Goal: Task Accomplishment & Management: Complete application form

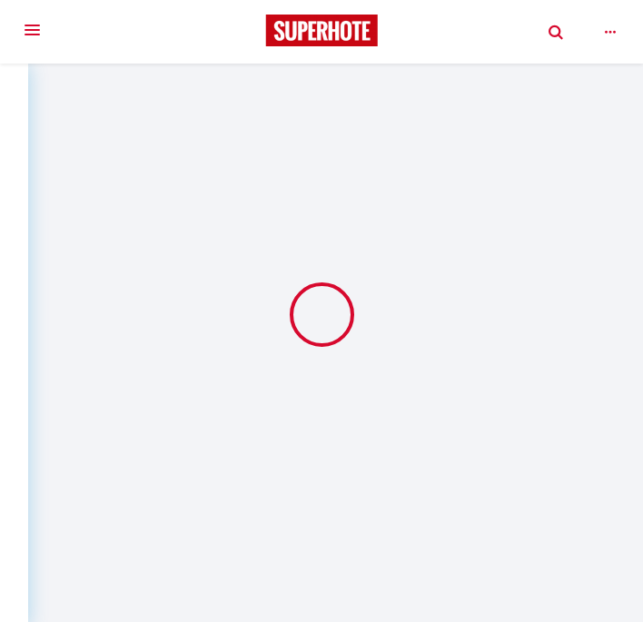
select select
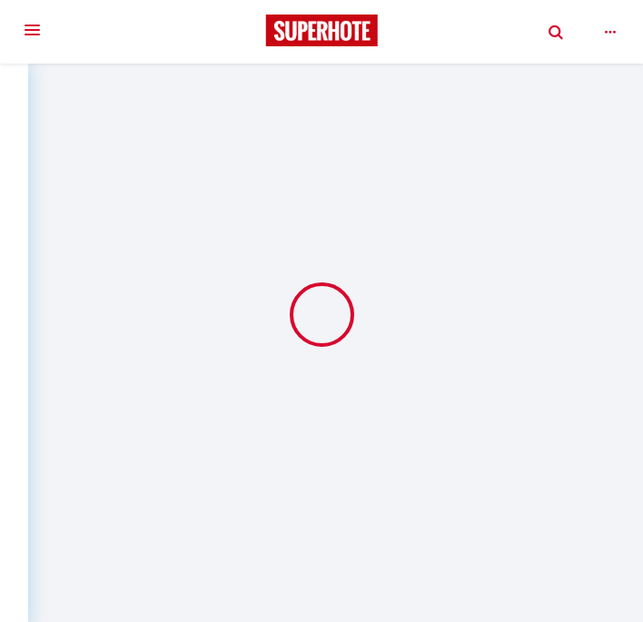
select select
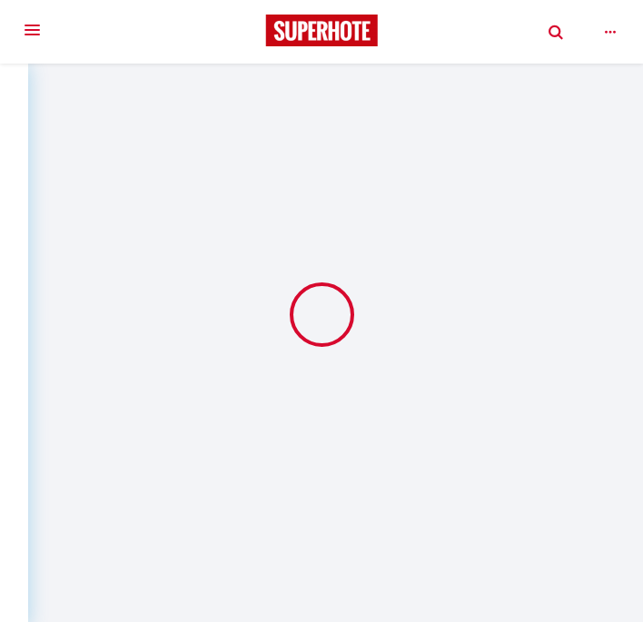
select select
checkbox input "false"
select select
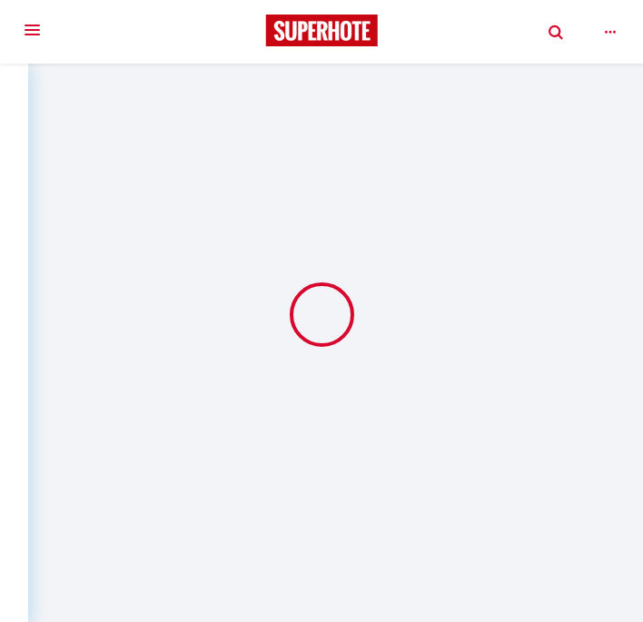
select select
checkbox input "false"
select select "72148"
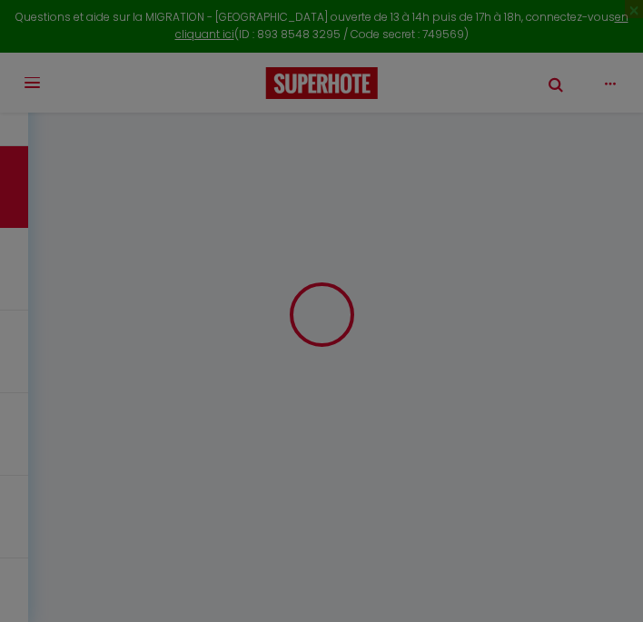
type input "Yassin"
type input "Bennai"
type input "o3tcffqq1opp08znwwhhokw4kh7k@reply.superhote.com"
type input "yassin.bennai@live.fr"
type input "+33783977826"
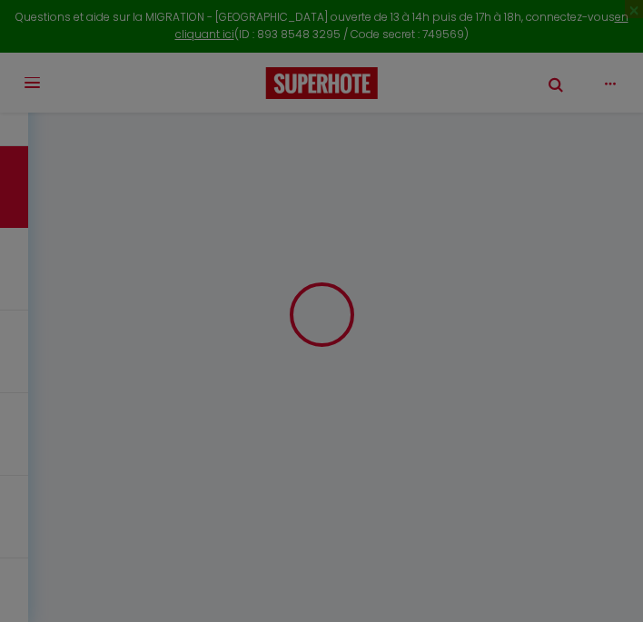
type input "0617970447"
select select
type input "30.97"
select select "72148"
select select "1"
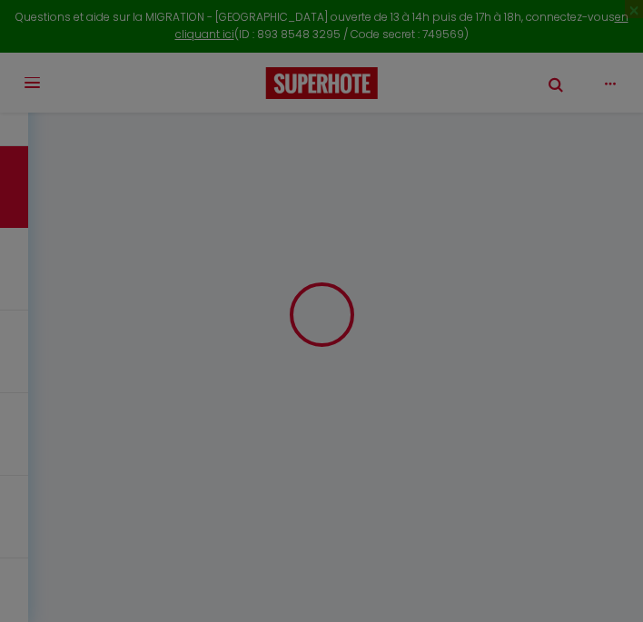
select select
type input "1"
select select "12"
select select
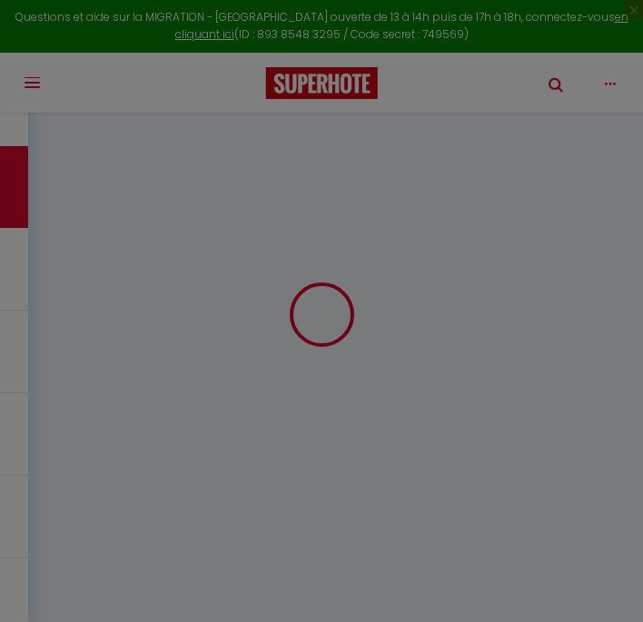
type input "188"
checkbox input "false"
type input "4.55"
select select "1"
type input "19"
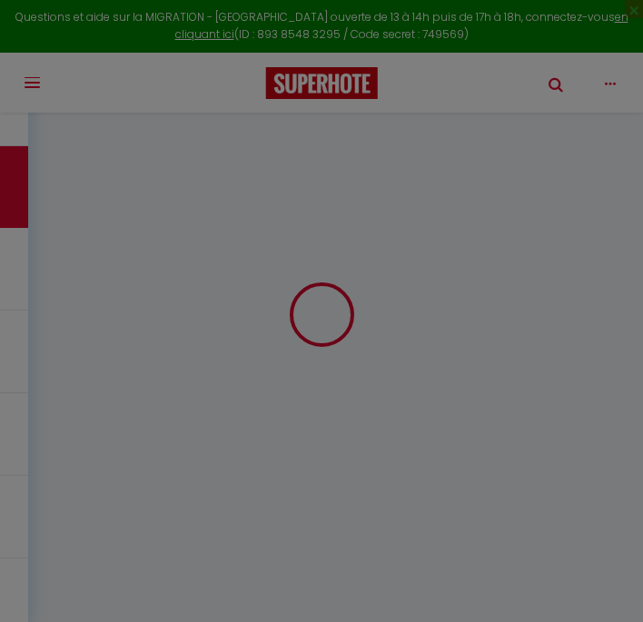
type input "0"
select select
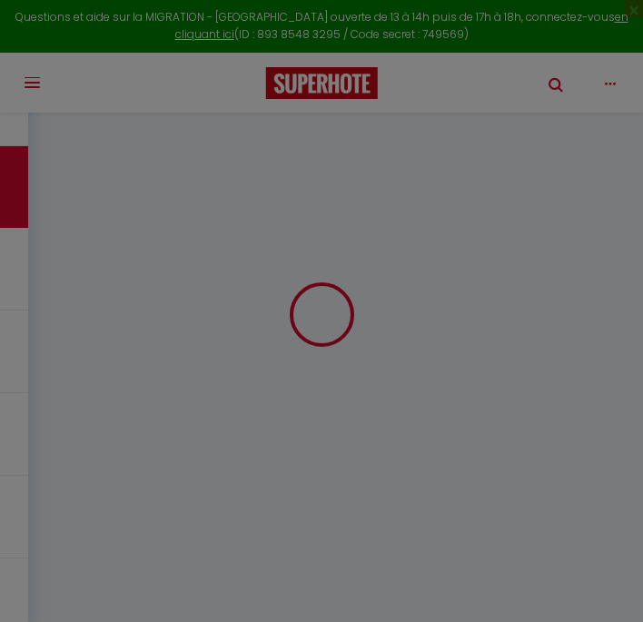
select select "15"
checkbox input "false"
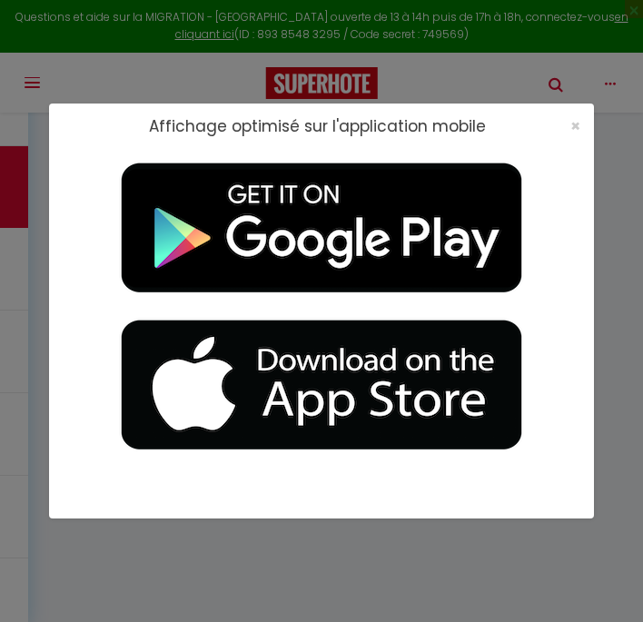
select select
checkbox input "false"
select select
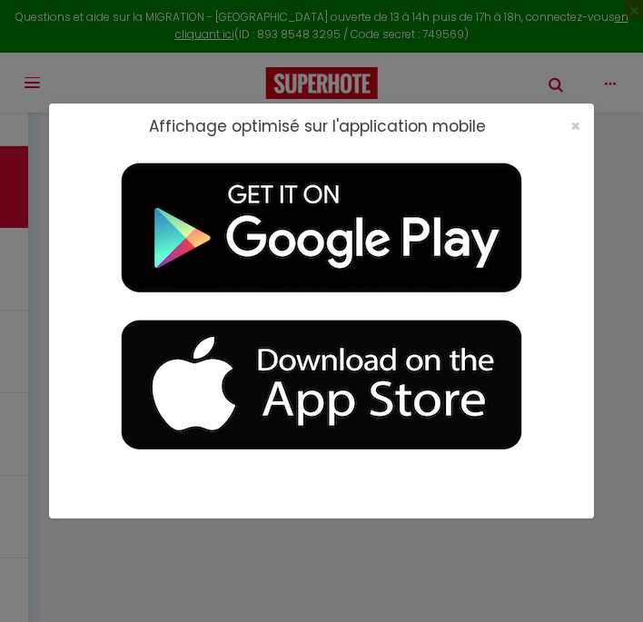
select select
checkbox input "false"
type textarea "Merci"
select select
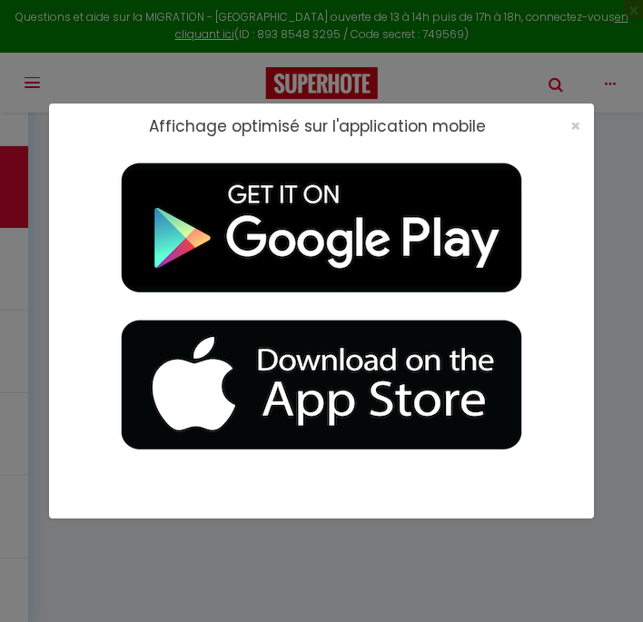
type input "23"
select select
checkbox input "false"
select select
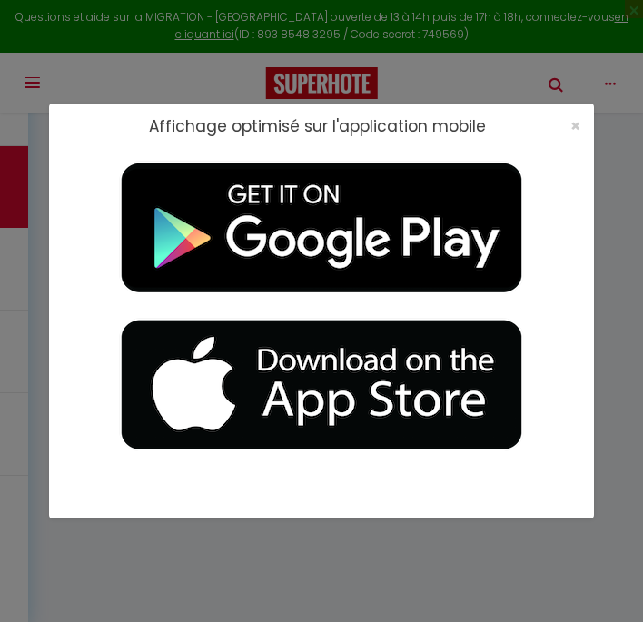
checkbox input "false"
select select "20:30"
select select "11:00"
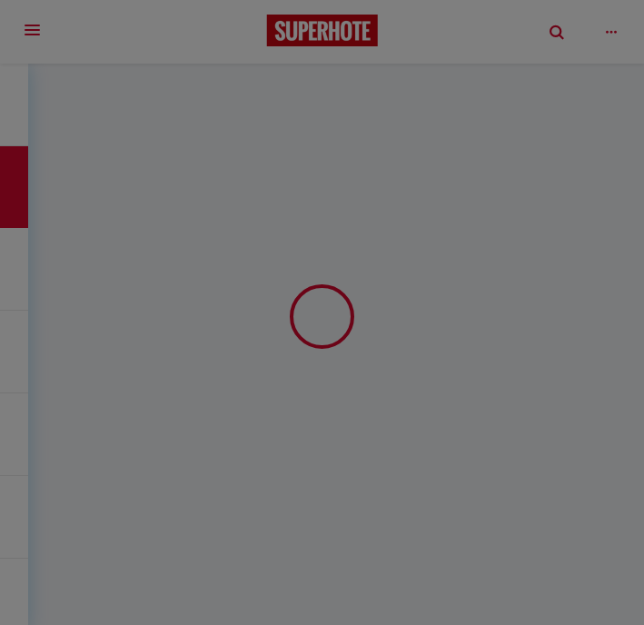
radio input "true"
radio input "false"
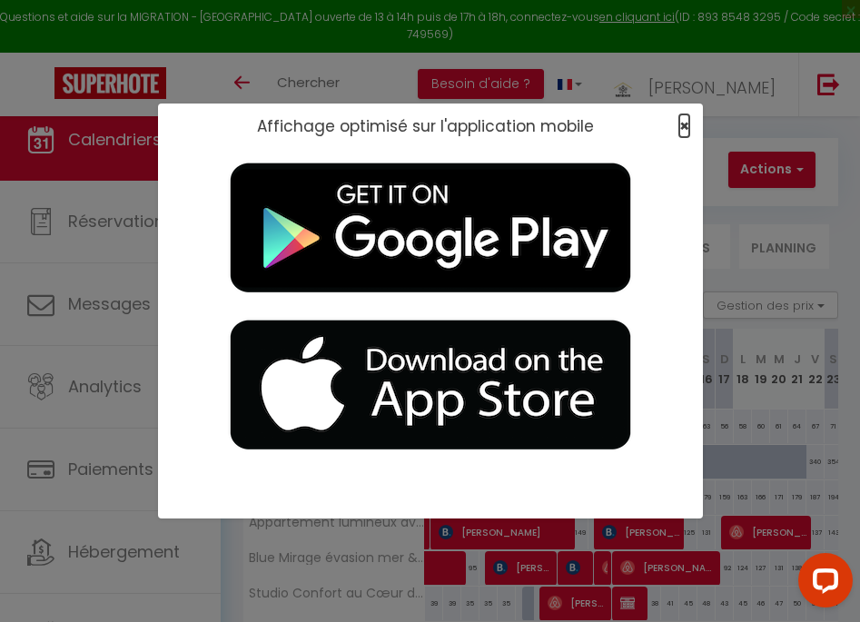
click at [685, 125] on span "×" at bounding box center [684, 125] width 10 height 23
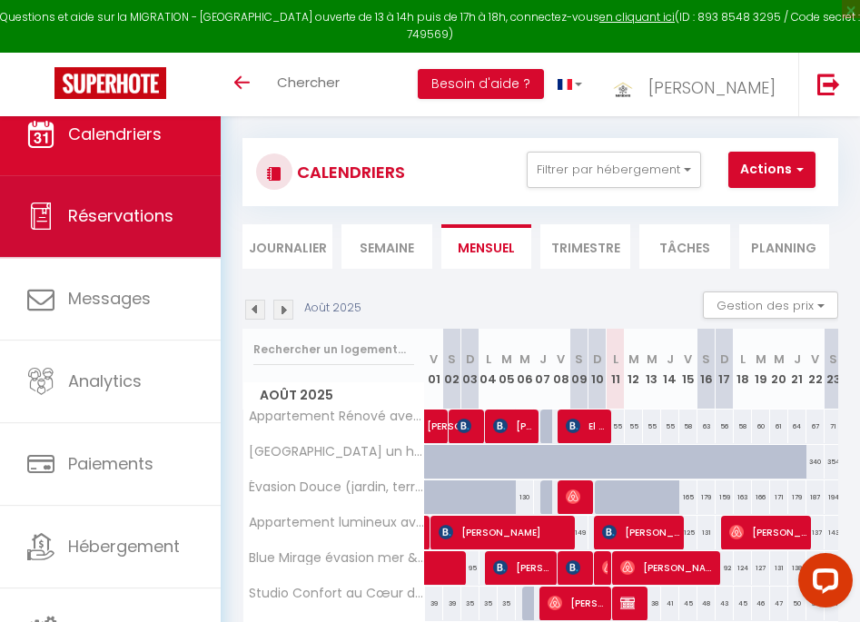
click at [123, 222] on span "Réservations" at bounding box center [120, 215] width 105 height 23
select select "not_cancelled"
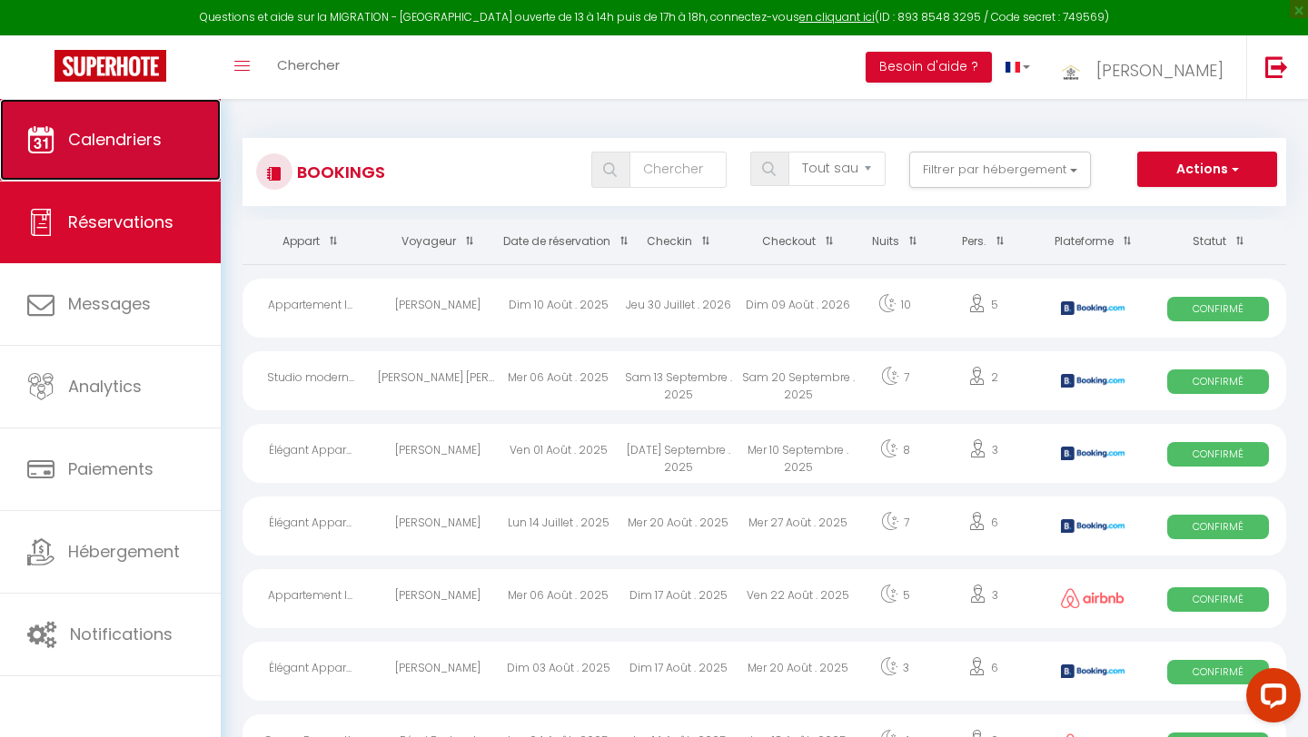
click at [140, 143] on span "Calendriers" at bounding box center [115, 139] width 94 height 23
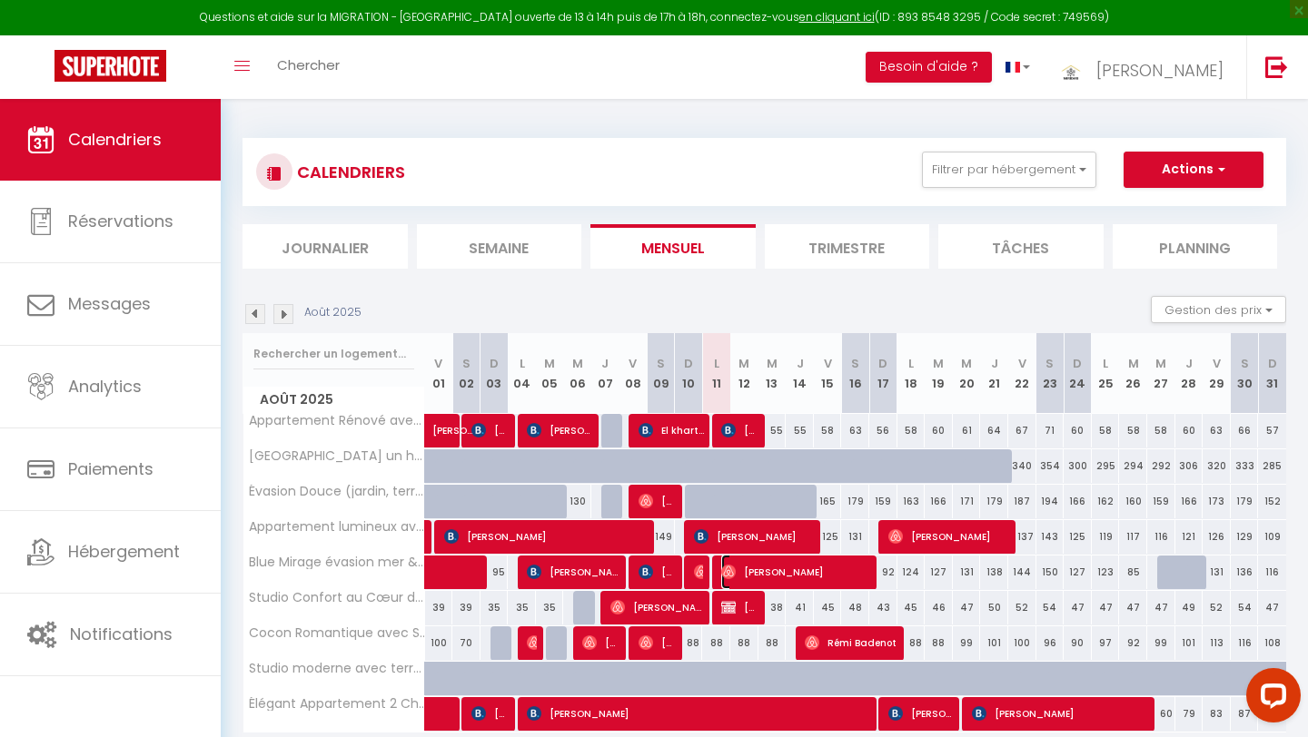
click at [731, 580] on span "[PERSON_NAME]" at bounding box center [796, 572] width 150 height 35
select select "OK"
select select "0"
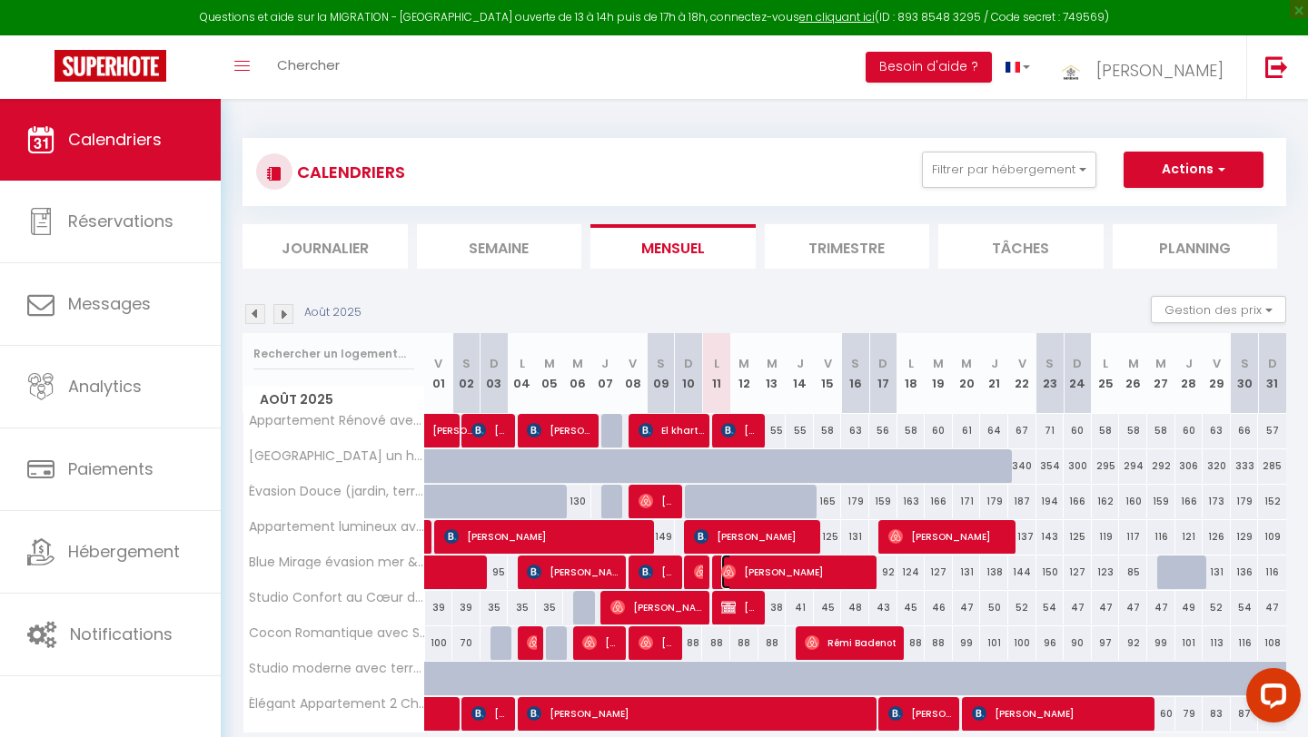
select select "1"
select select
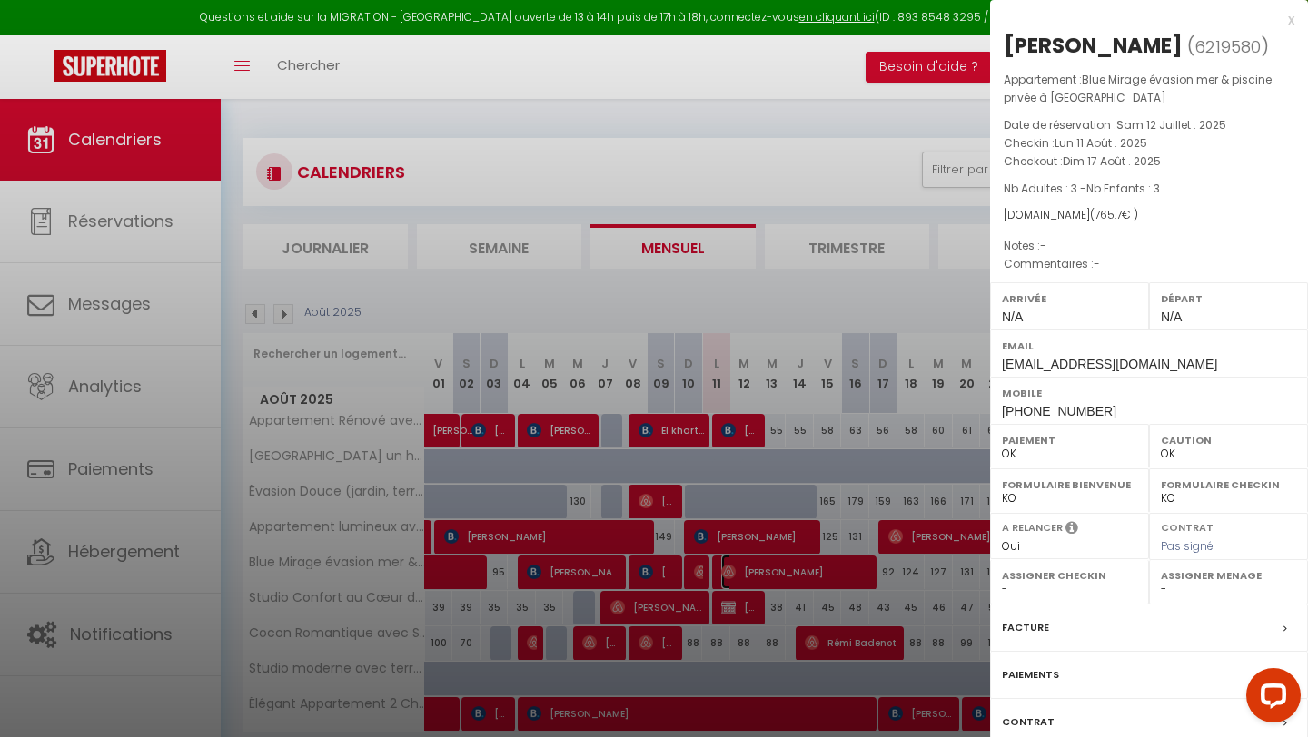
scroll to position [99, 0]
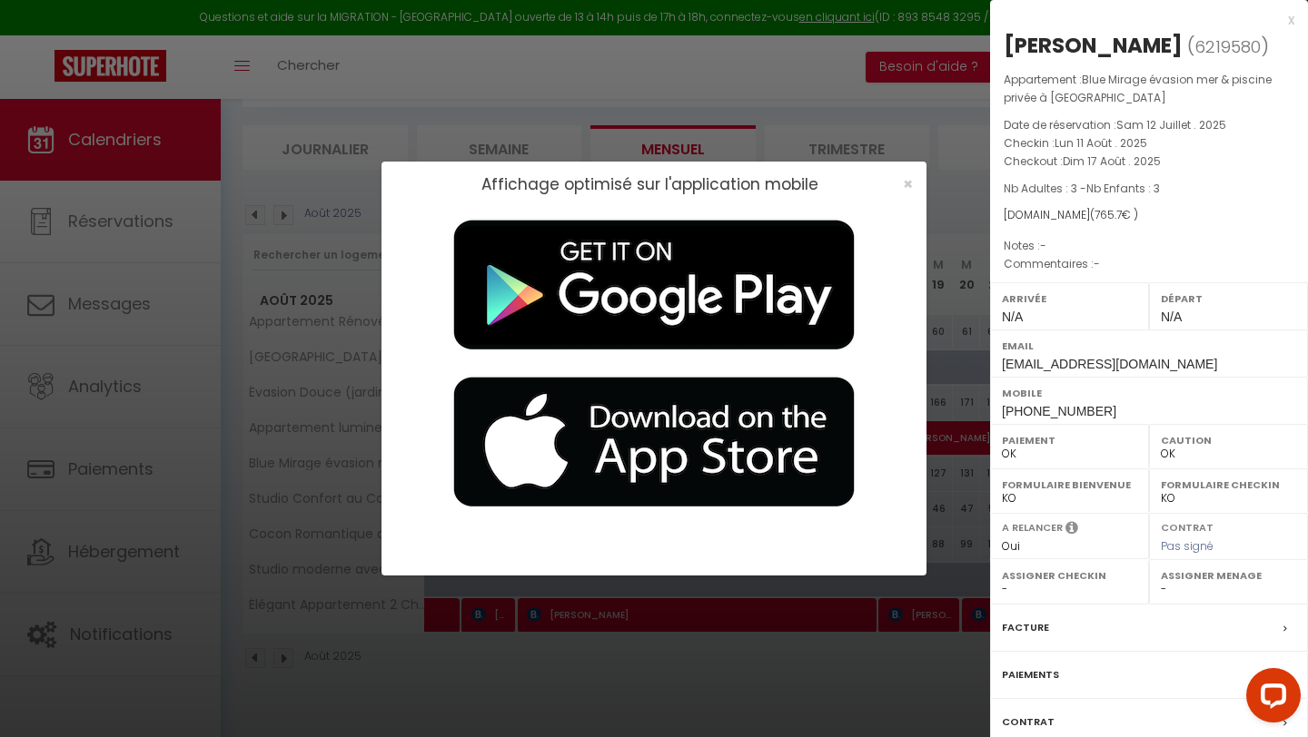
click at [859, 621] on label "Facture" at bounding box center [1025, 627] width 47 height 19
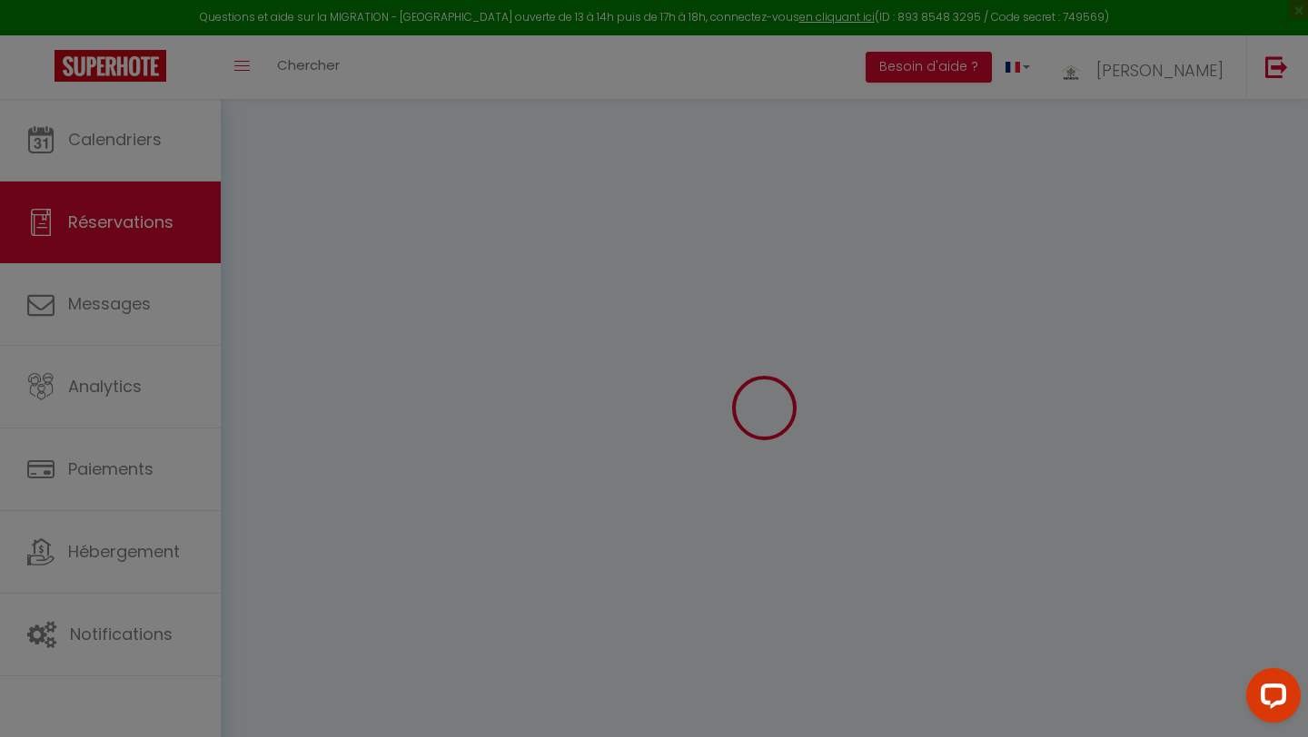
click at [673, 347] on div at bounding box center [654, 368] width 1308 height 737
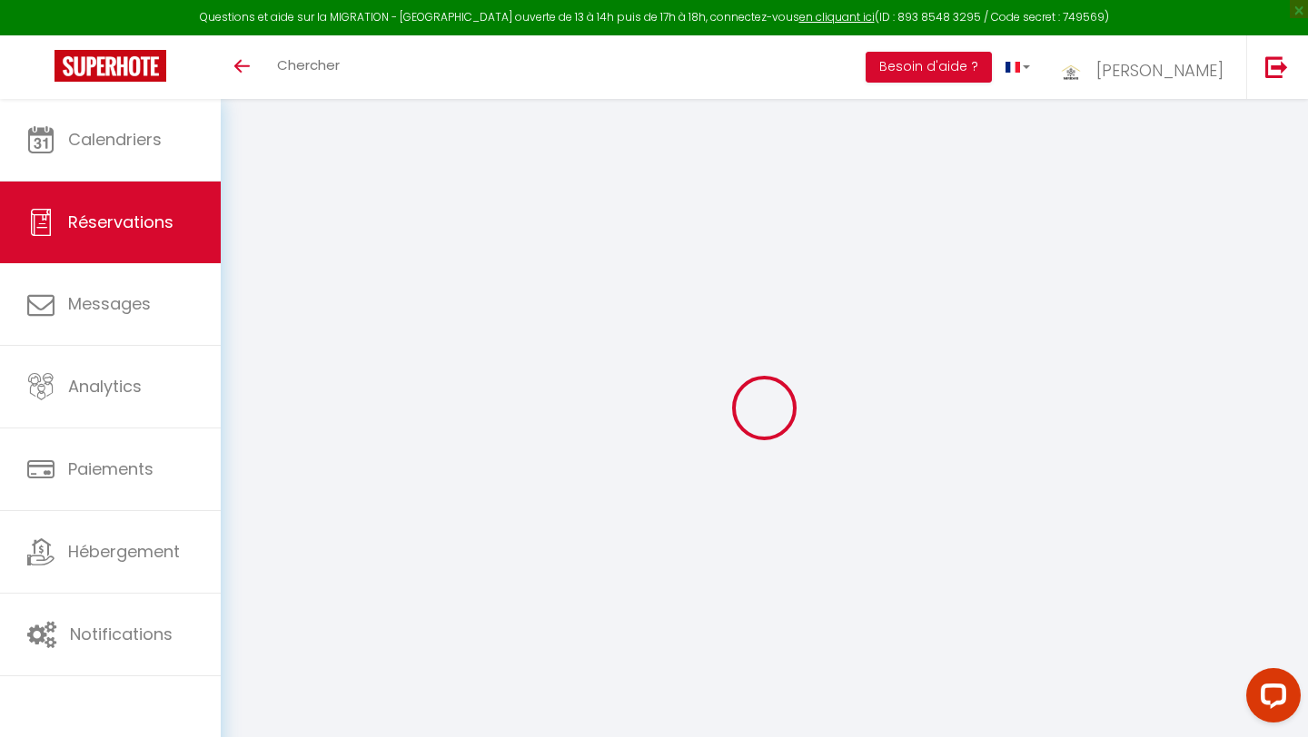
select select
checkbox input "false"
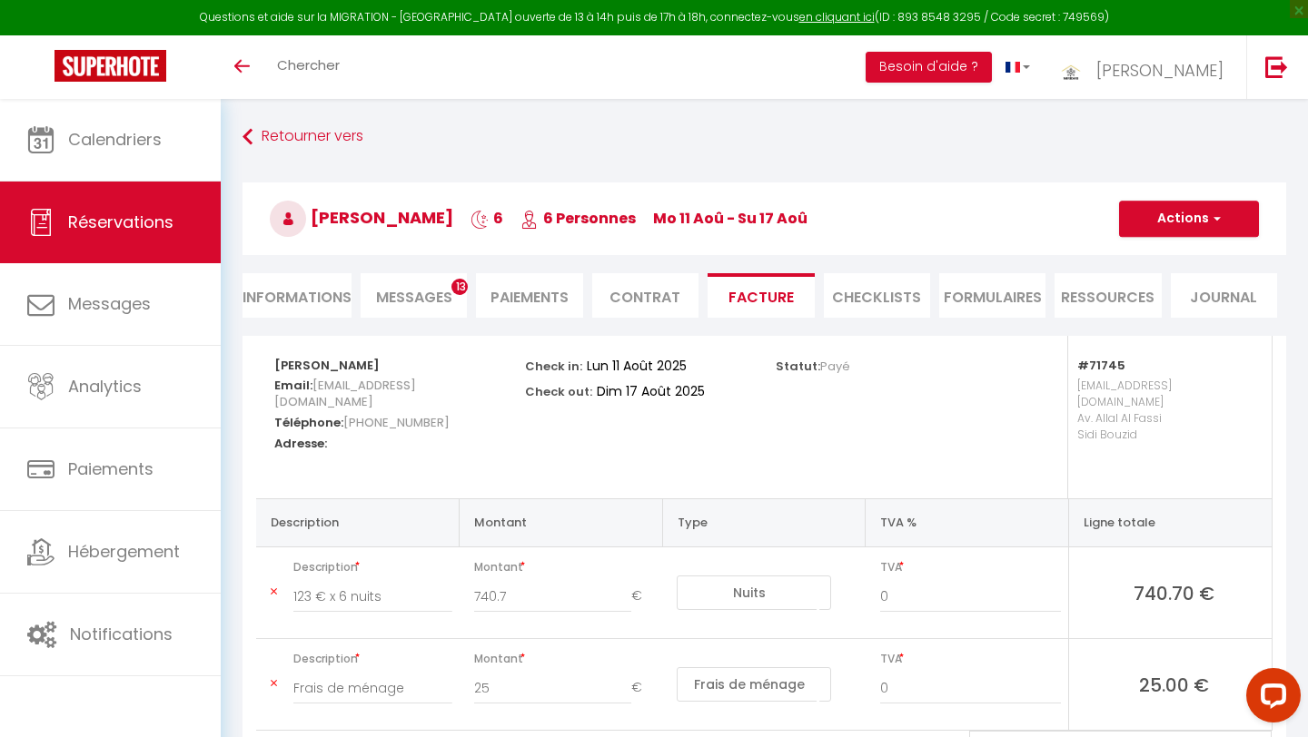
click at [430, 296] on span "Messages" at bounding box center [414, 297] width 76 height 21
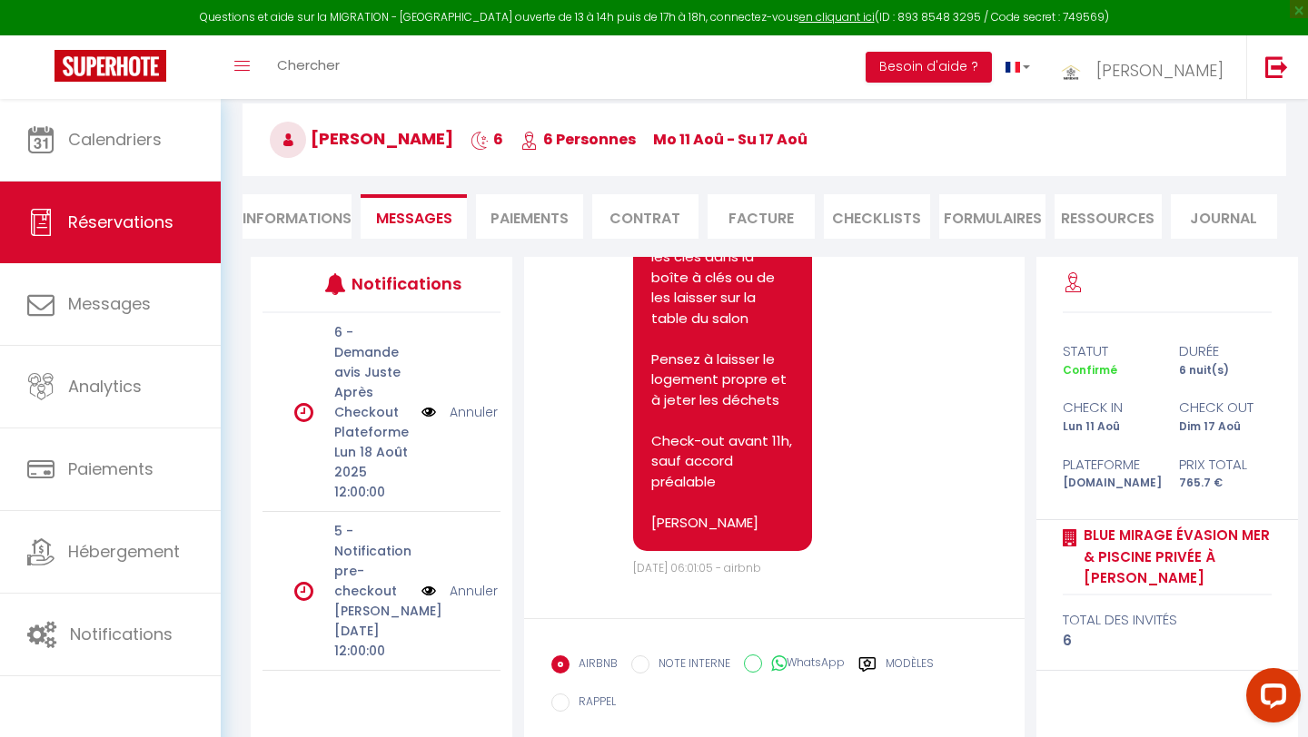
scroll to position [181, 0]
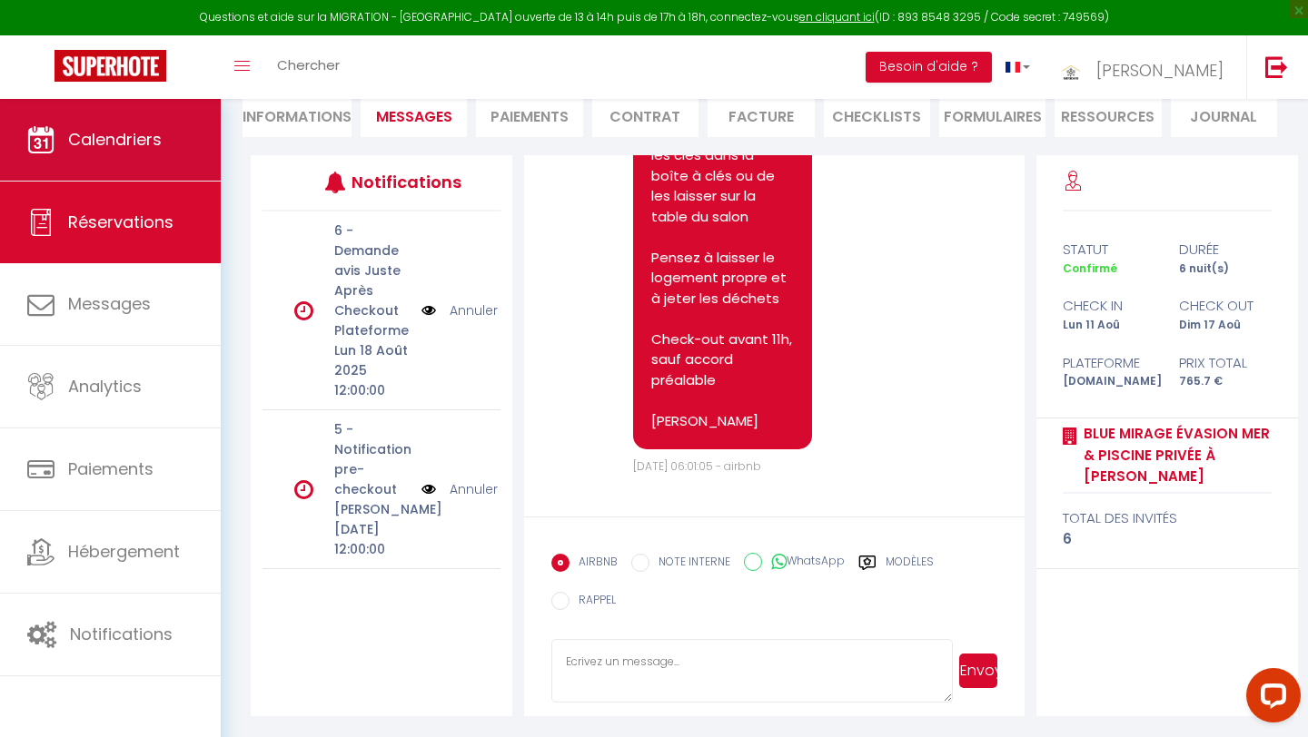
click at [85, 155] on link "Calendriers" at bounding box center [110, 140] width 221 height 82
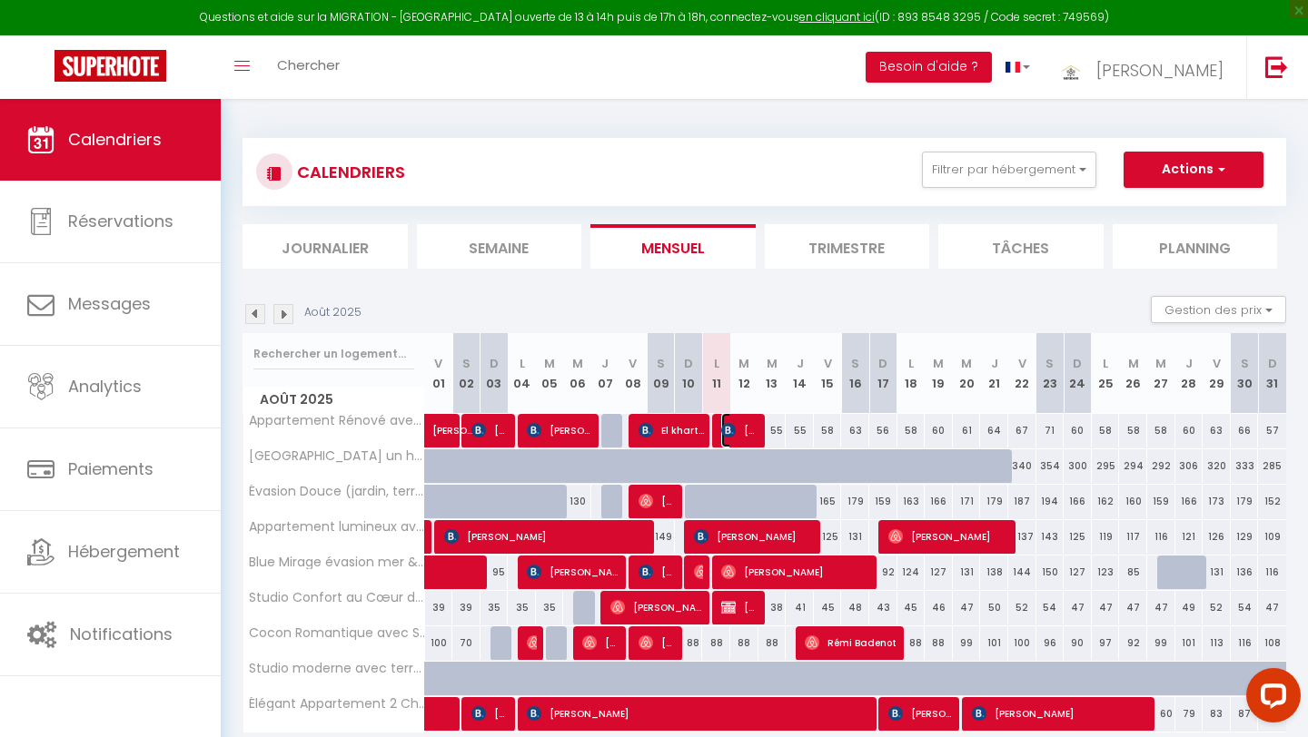
click at [737, 430] on span "[PERSON_NAME]" at bounding box center [739, 430] width 37 height 35
select select "KO"
select select "0"
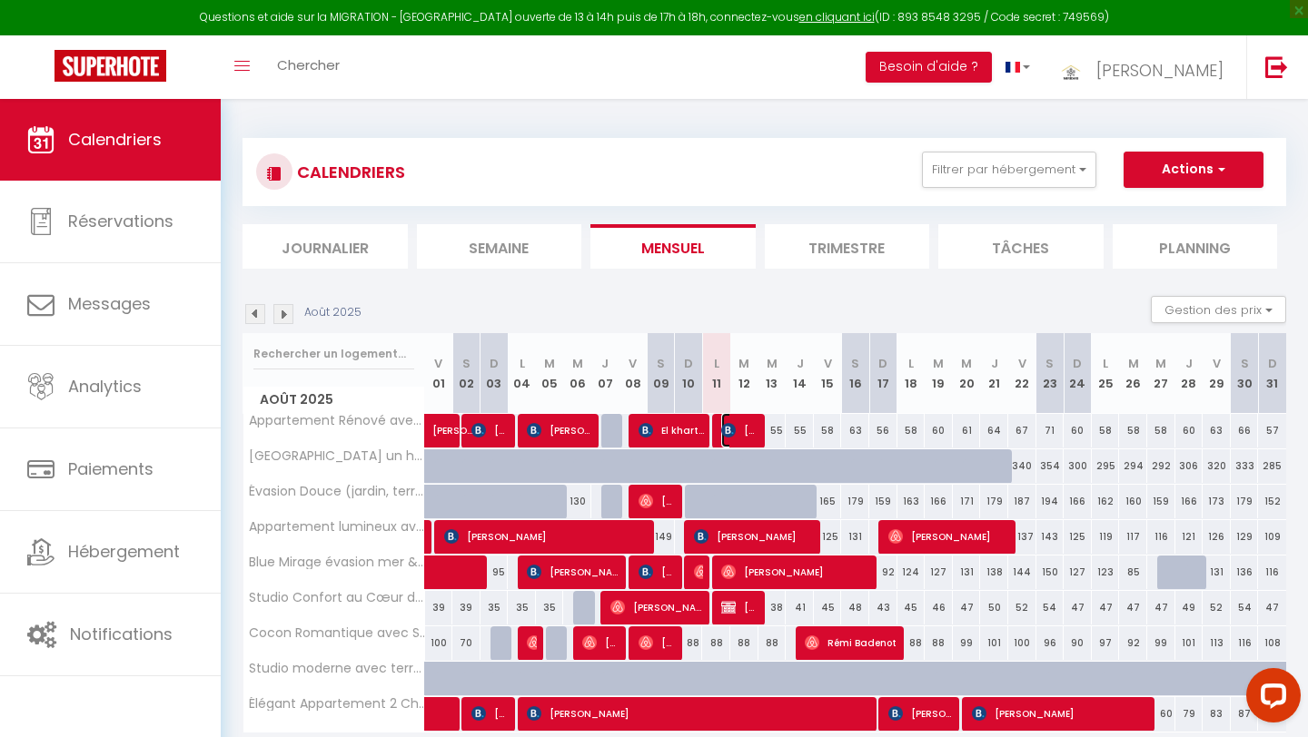
select select "1"
select select
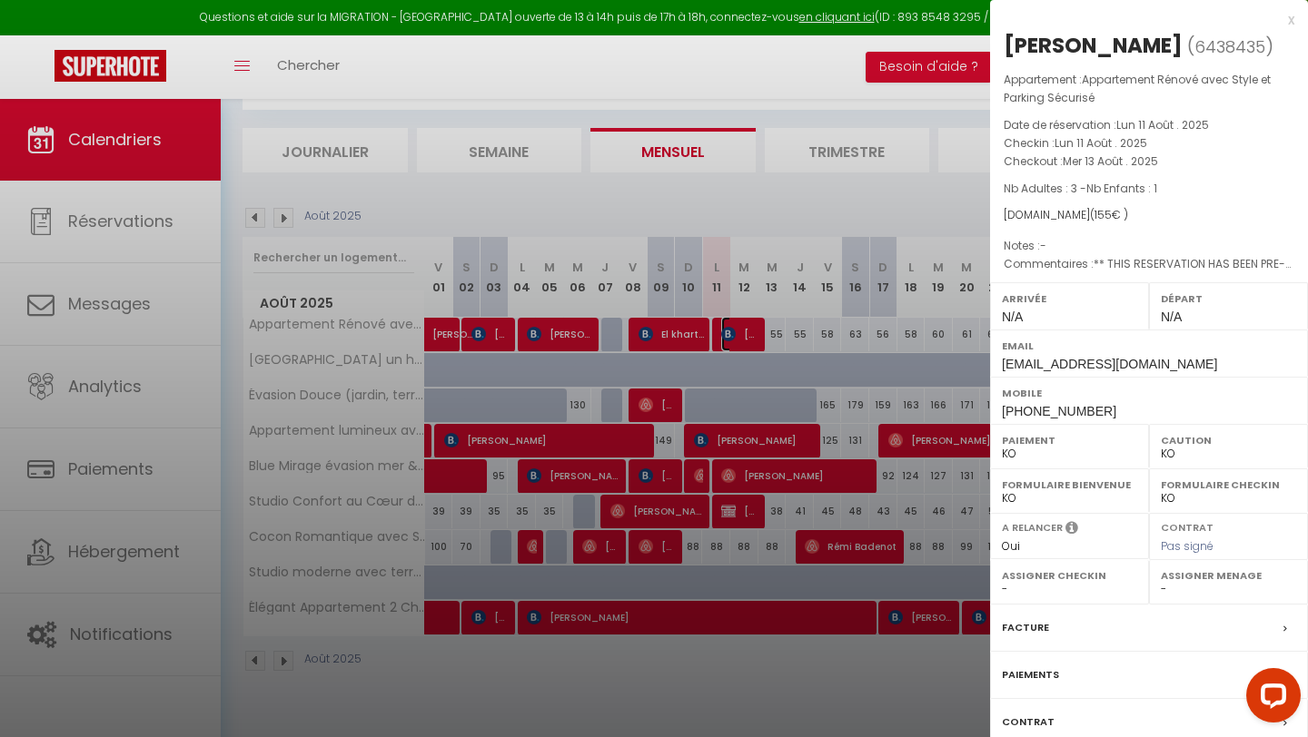
scroll to position [99, 0]
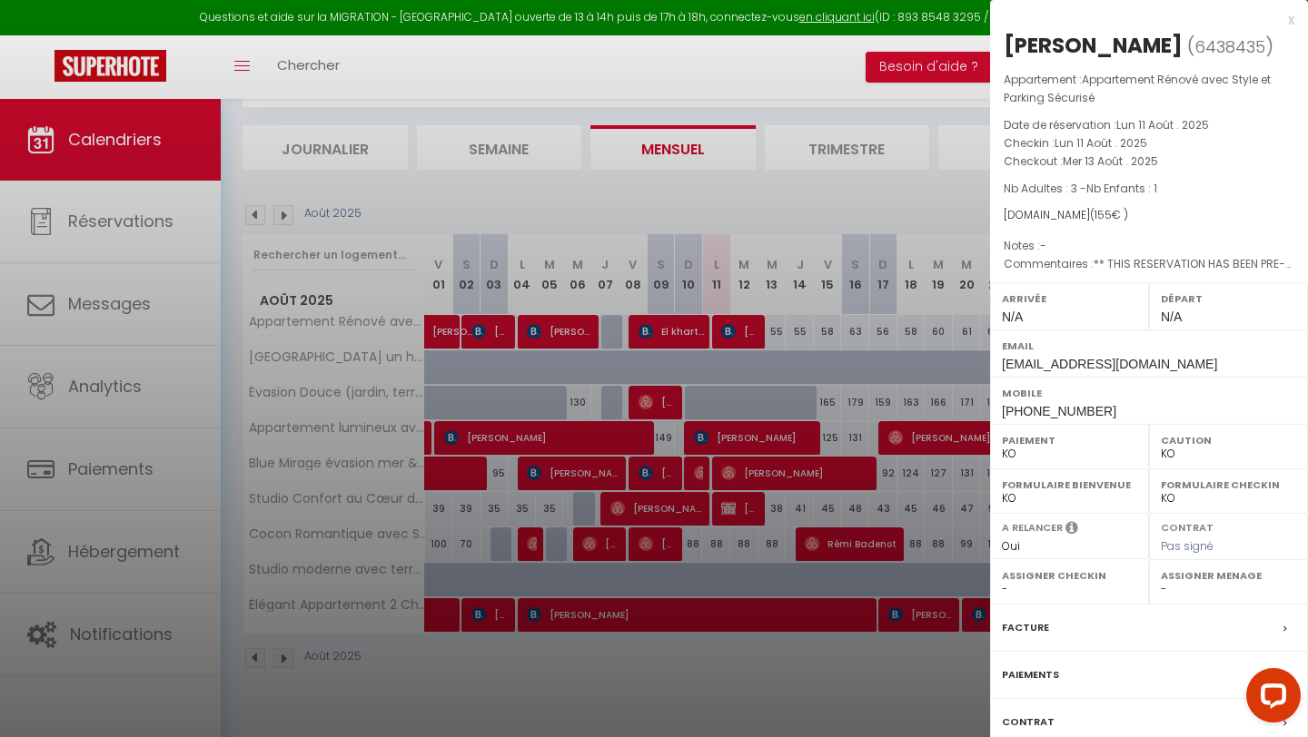
click at [1025, 715] on label "Contrat" at bounding box center [1028, 722] width 53 height 19
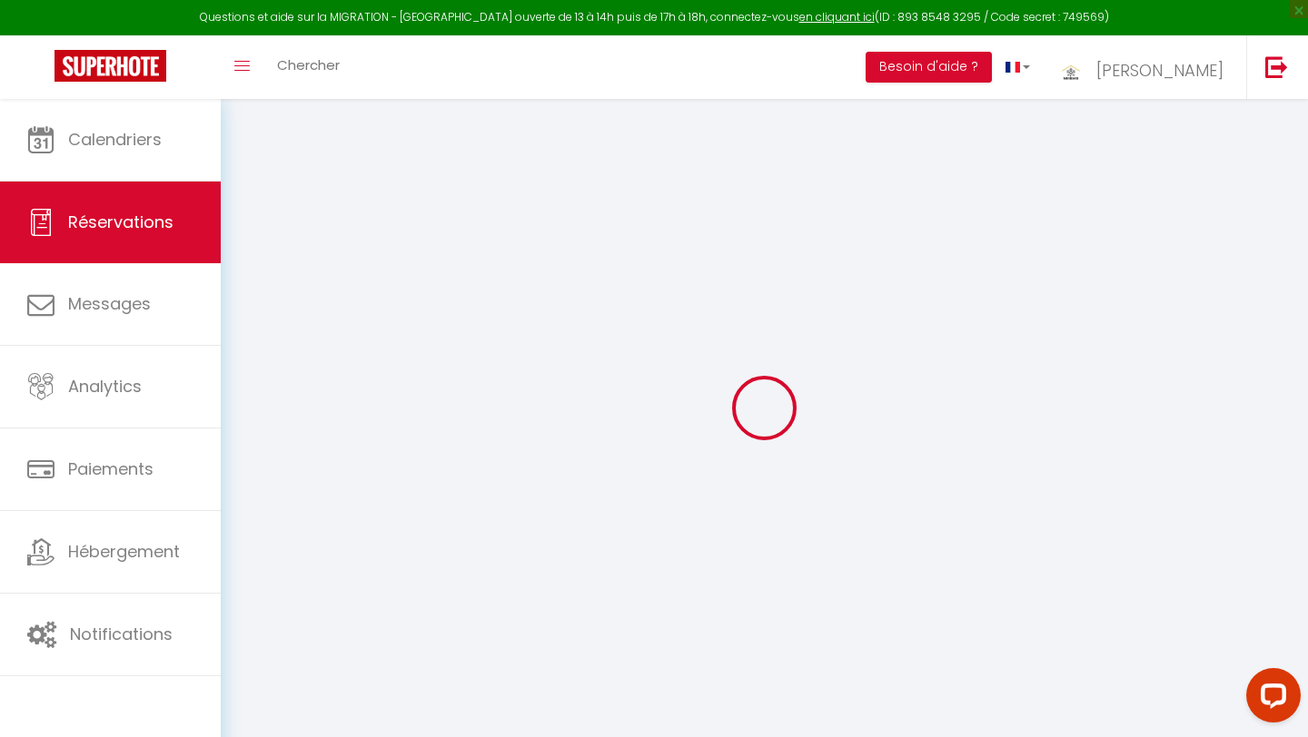
select select
checkbox input "false"
select select
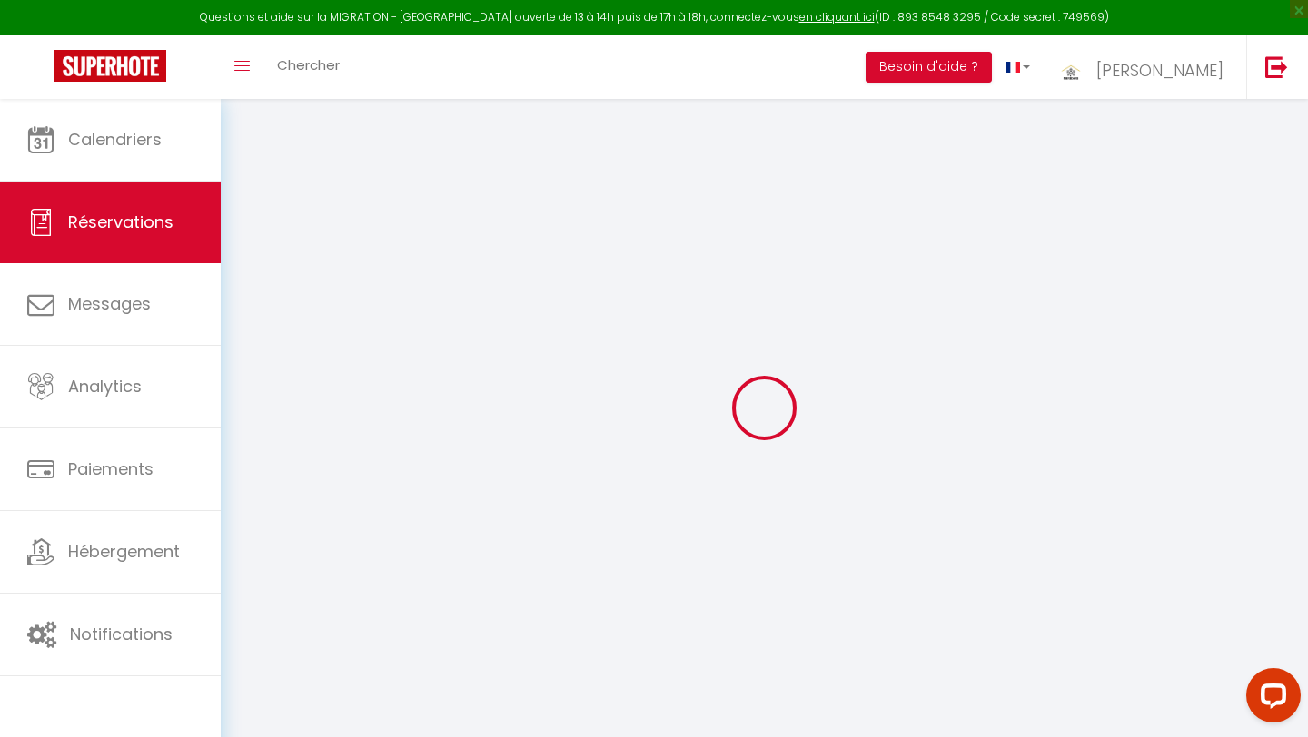
checkbox input "false"
type \?0 "** THIS RESERVATION HAS BEEN PRE-PAID ** BOOKING NOTE : Payment charge is EUR 3…"
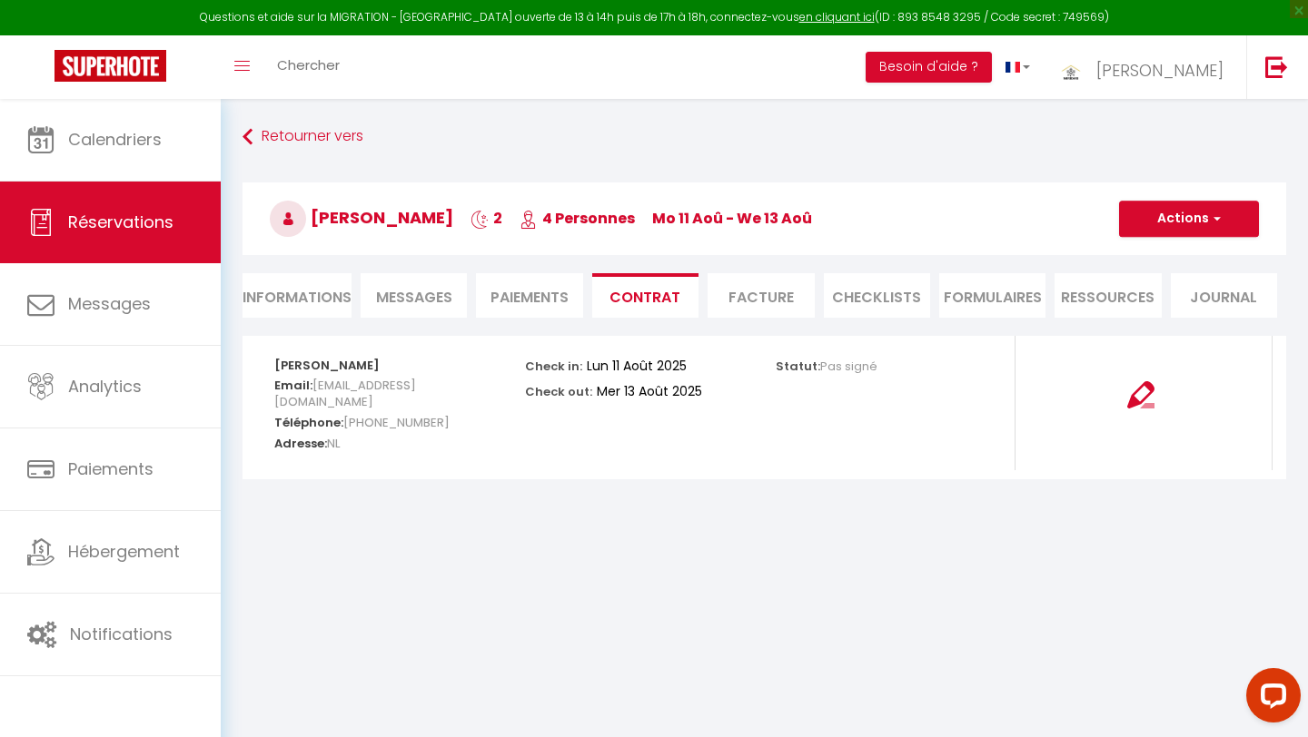
click at [319, 289] on li "Informations" at bounding box center [296, 295] width 109 height 44
select select
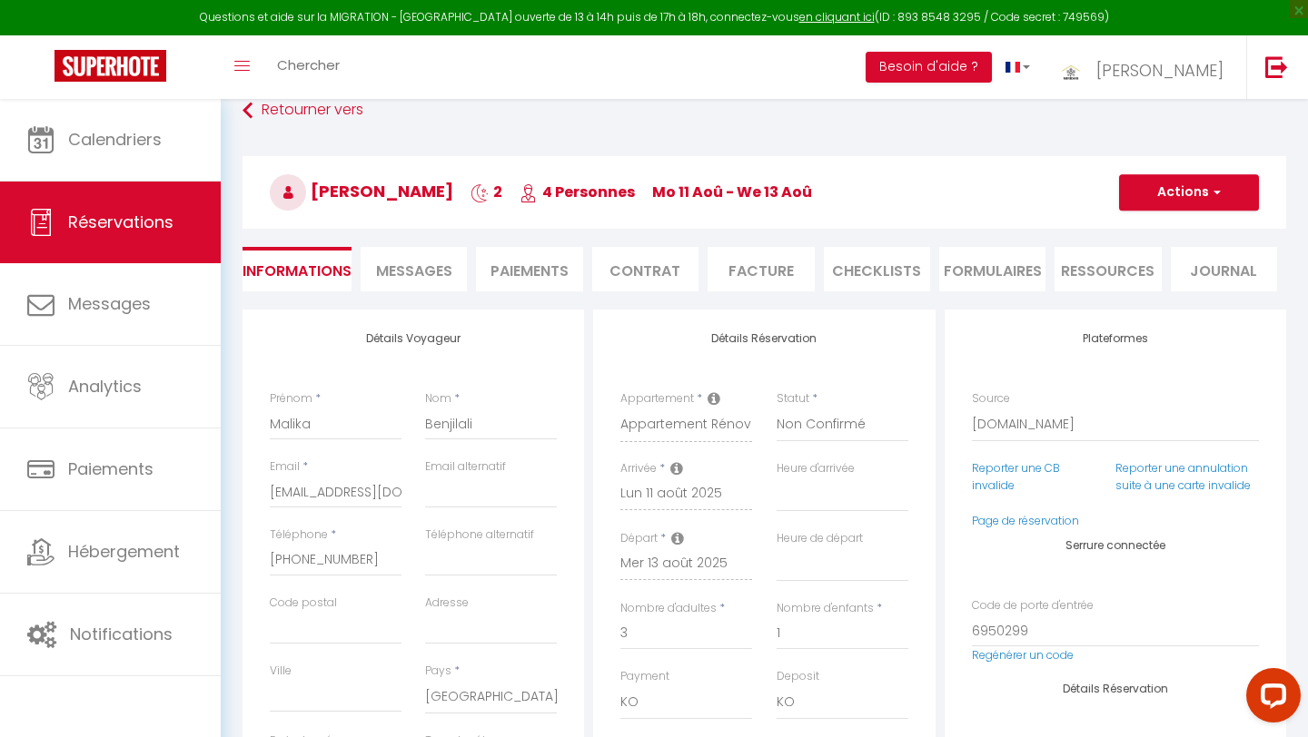
scroll to position [25, 0]
click at [983, 277] on li "FORMULAIRES" at bounding box center [992, 270] width 106 height 44
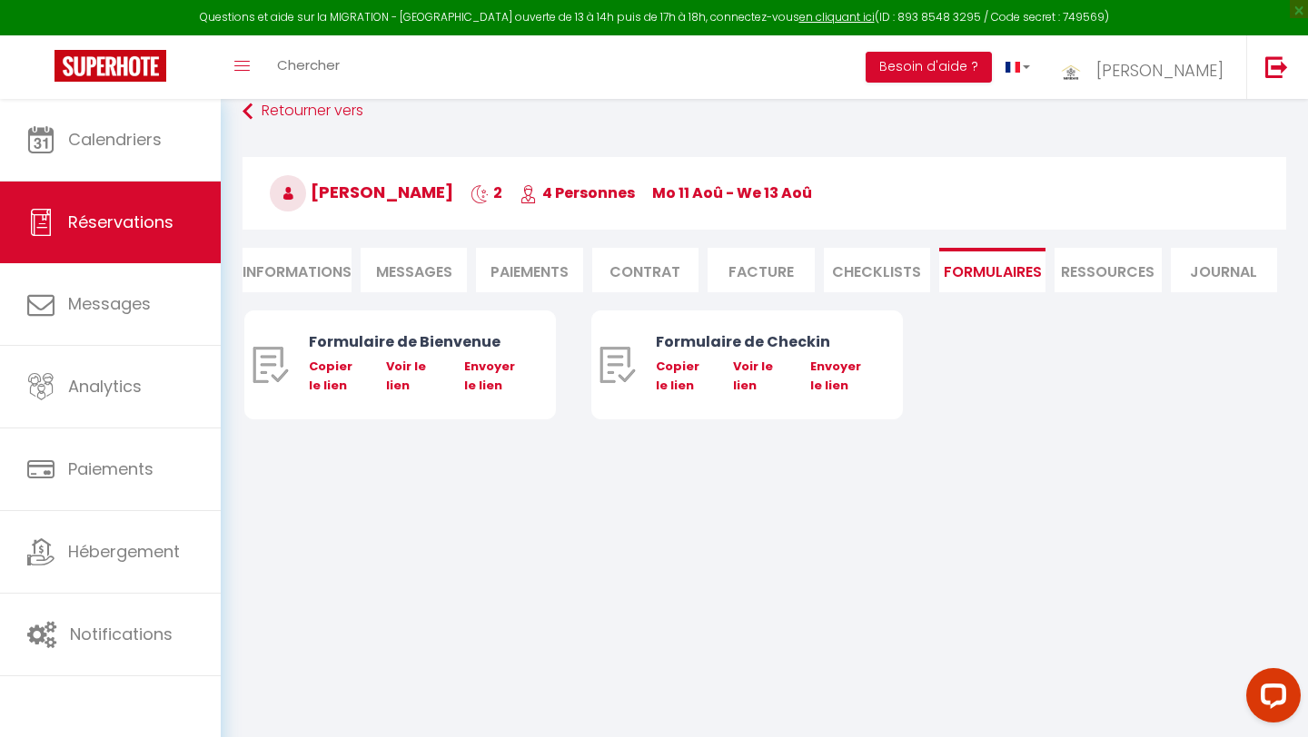
click at [1076, 272] on li "Ressources" at bounding box center [1107, 270] width 106 height 44
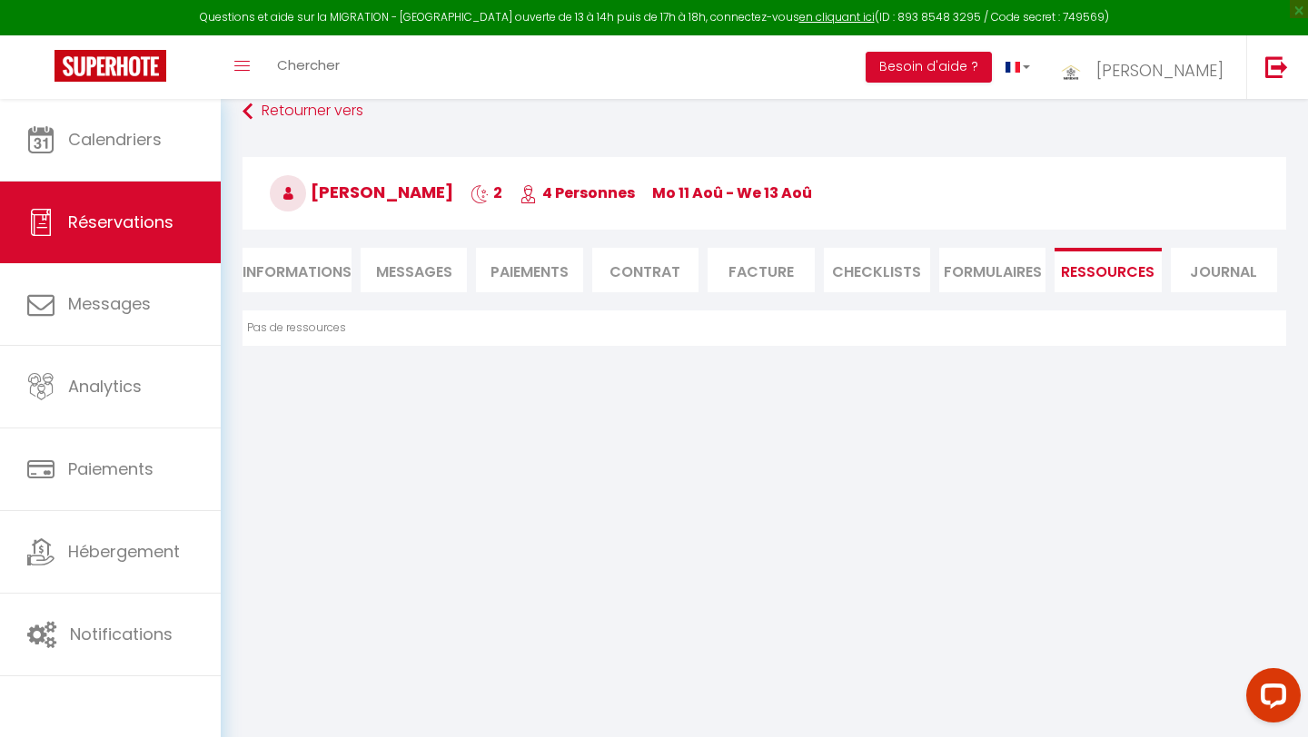
click at [405, 272] on span "Messages" at bounding box center [414, 272] width 76 height 21
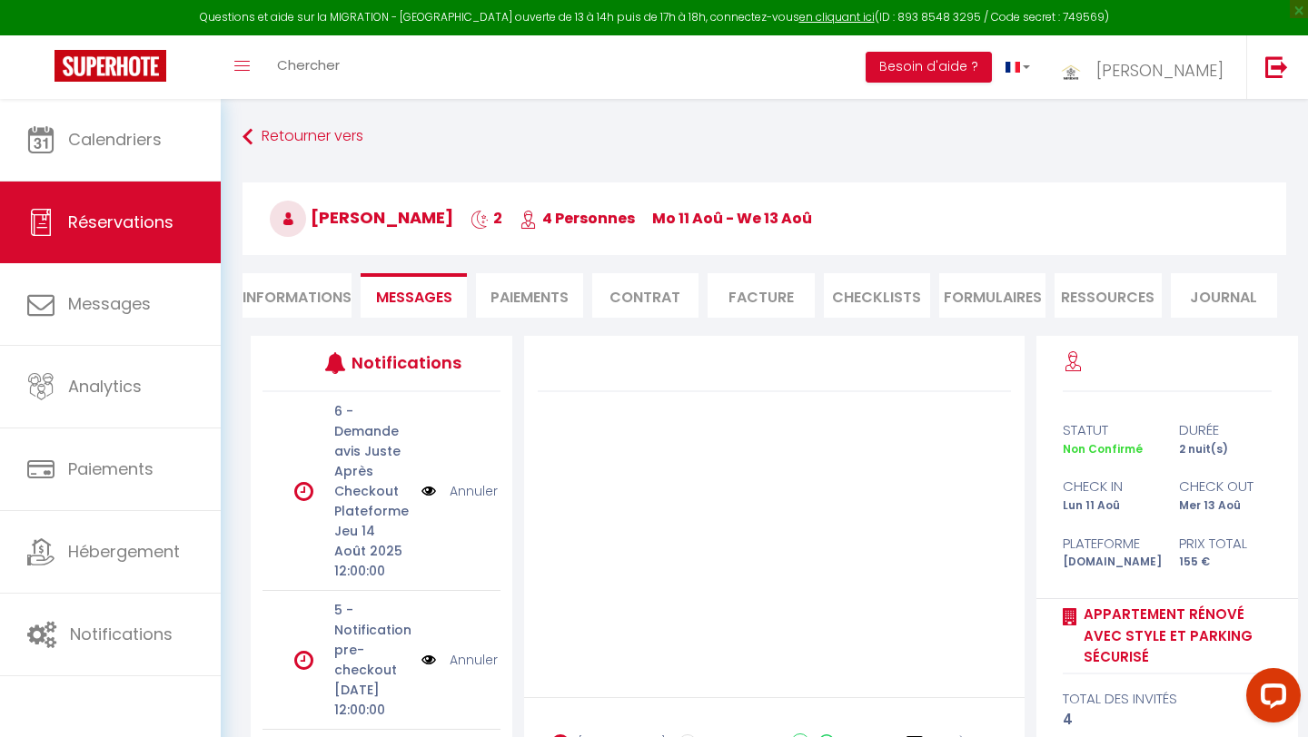
click at [287, 300] on li "Informations" at bounding box center [296, 295] width 109 height 44
select select
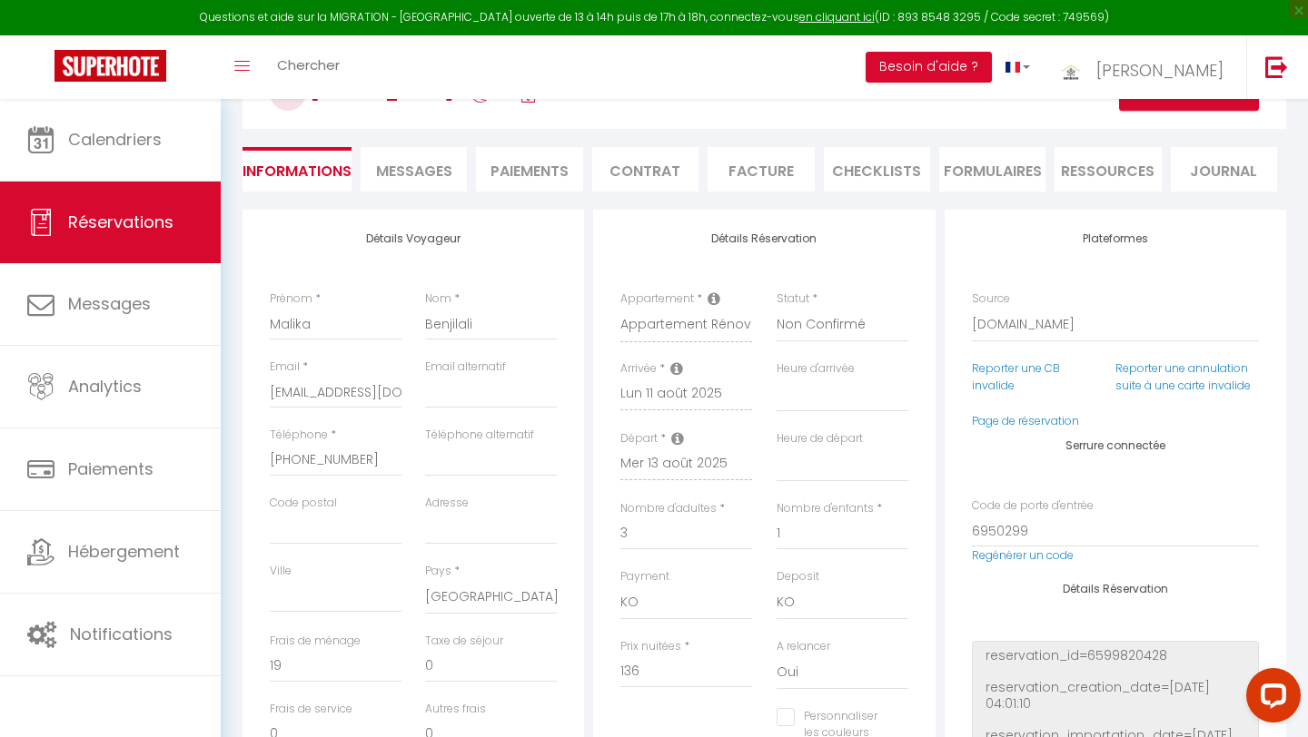
scroll to position [127, 0]
click at [851, 320] on select "Confirmé Non Confirmé Annulé Annulé par le voyageur No Show Request" at bounding box center [842, 324] width 132 height 35
select select "1"
click at [776, 307] on select "Confirmé Non Confirmé Annulé Annulé par le voyageur No Show Request" at bounding box center [842, 324] width 132 height 35
select select
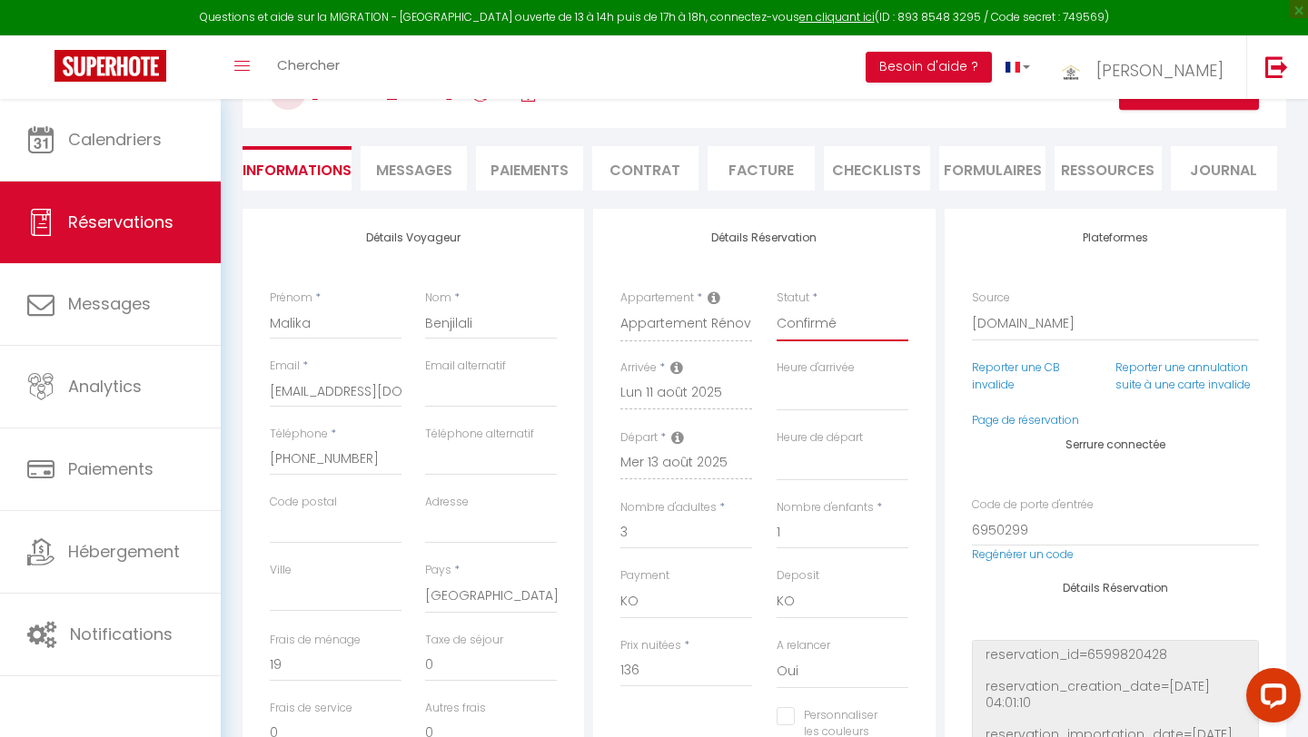
select select
checkbox input "false"
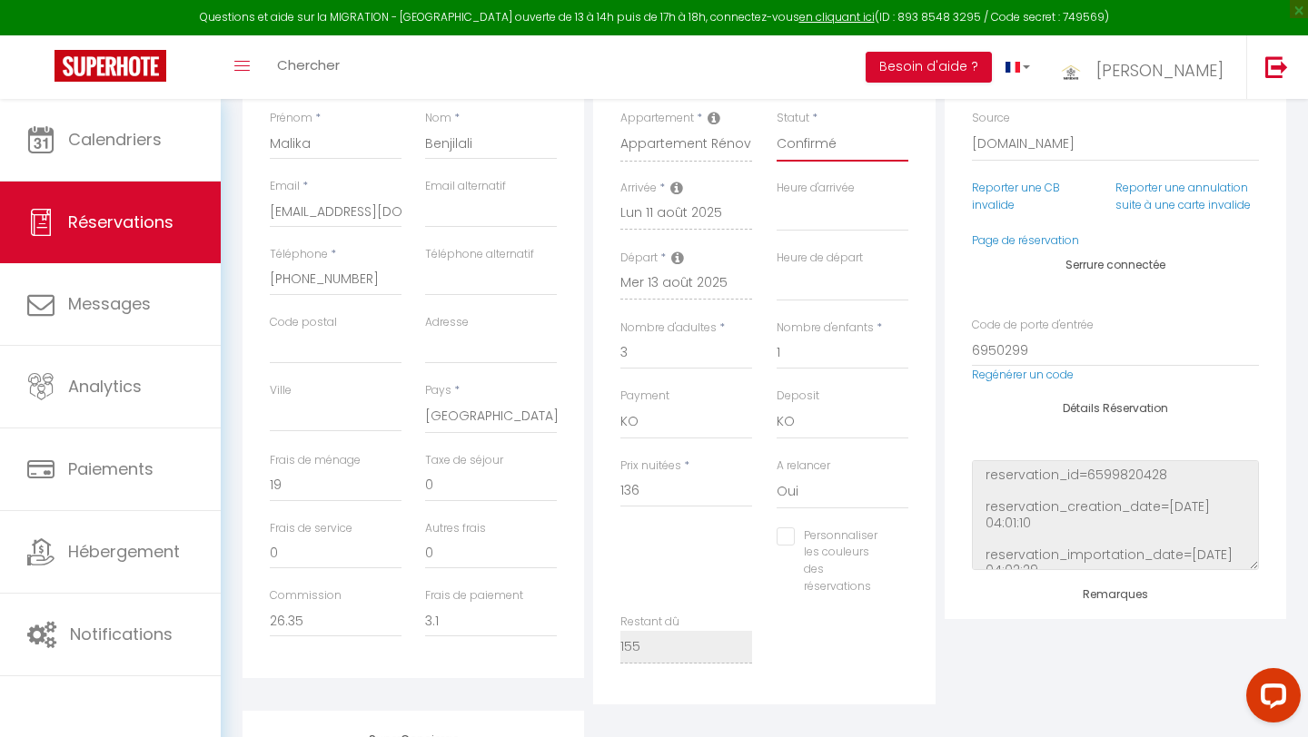
scroll to position [305, 0]
click at [639, 427] on select "OK KO" at bounding box center [686, 424] width 132 height 35
select select "12"
click at [620, 407] on select "OK KO" at bounding box center [686, 424] width 132 height 35
select select
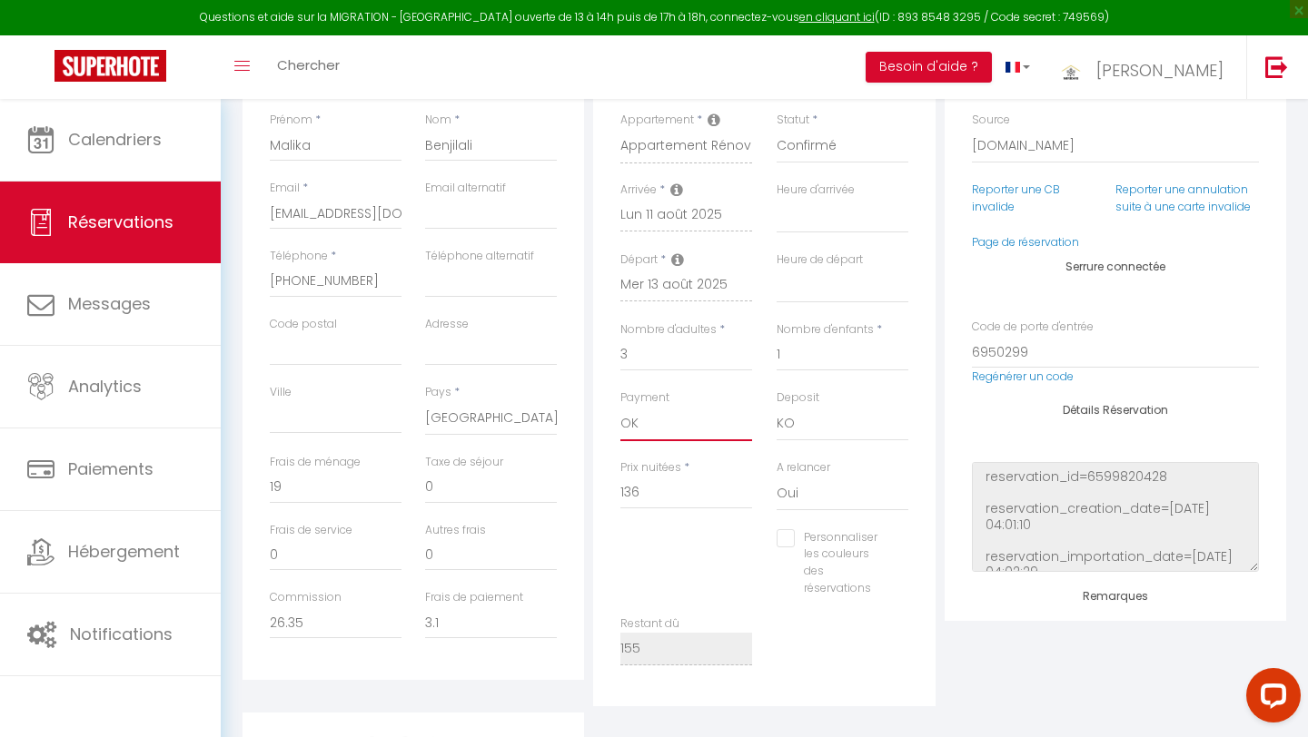
select select
checkbox input "false"
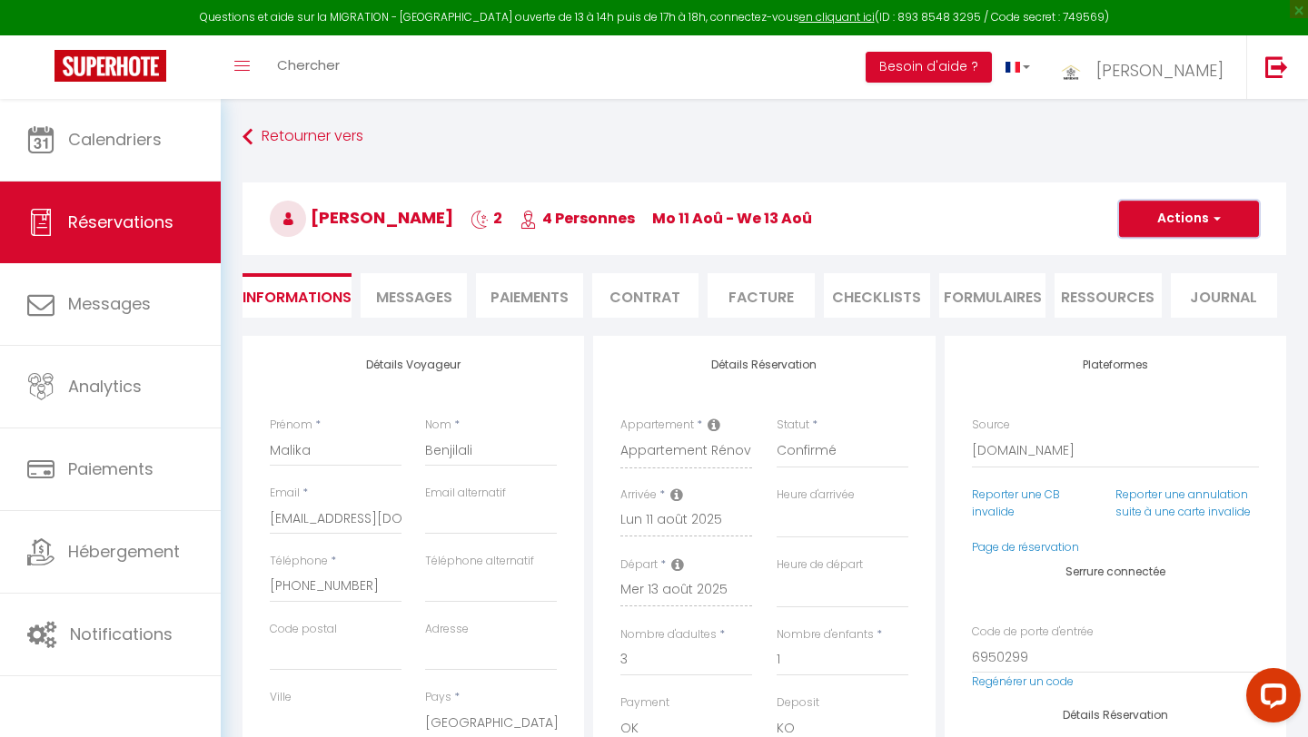
click at [1159, 217] on button "Actions" at bounding box center [1189, 219] width 140 height 36
click at [1149, 252] on link "Enregistrer" at bounding box center [1170, 259] width 143 height 24
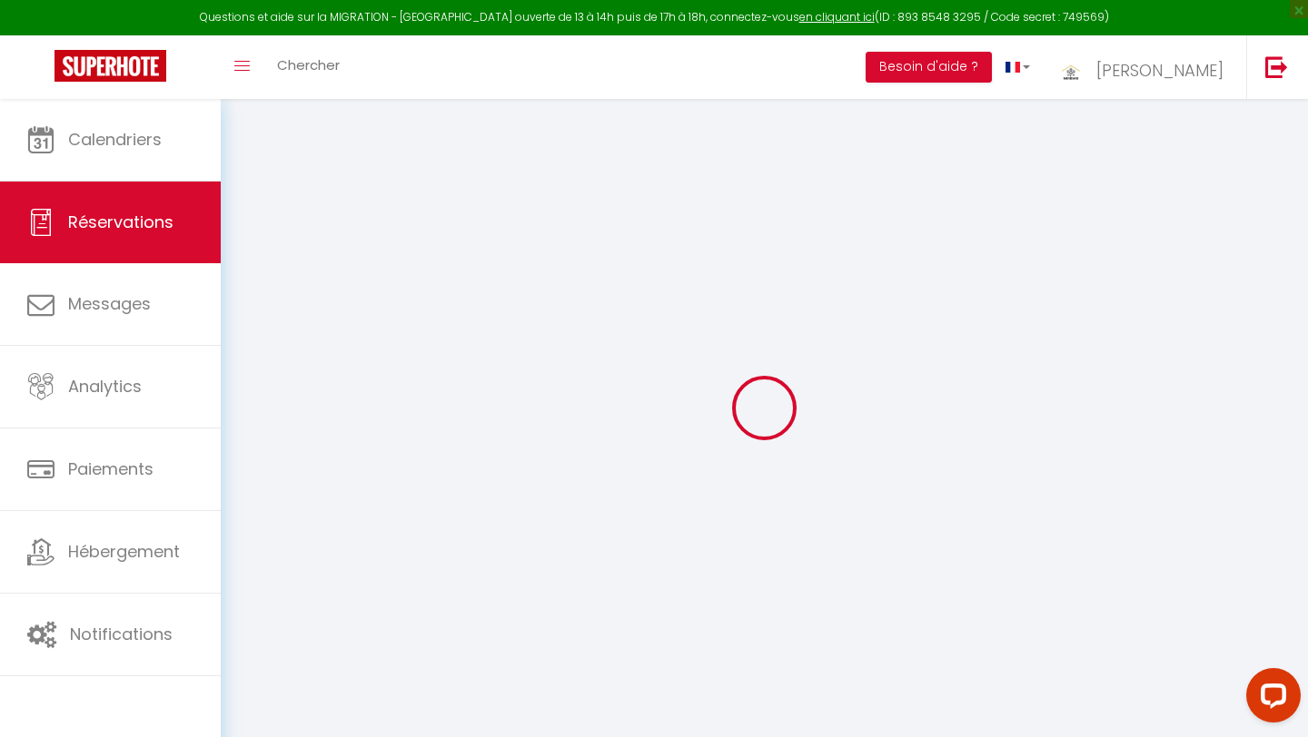
select select "not_cancelled"
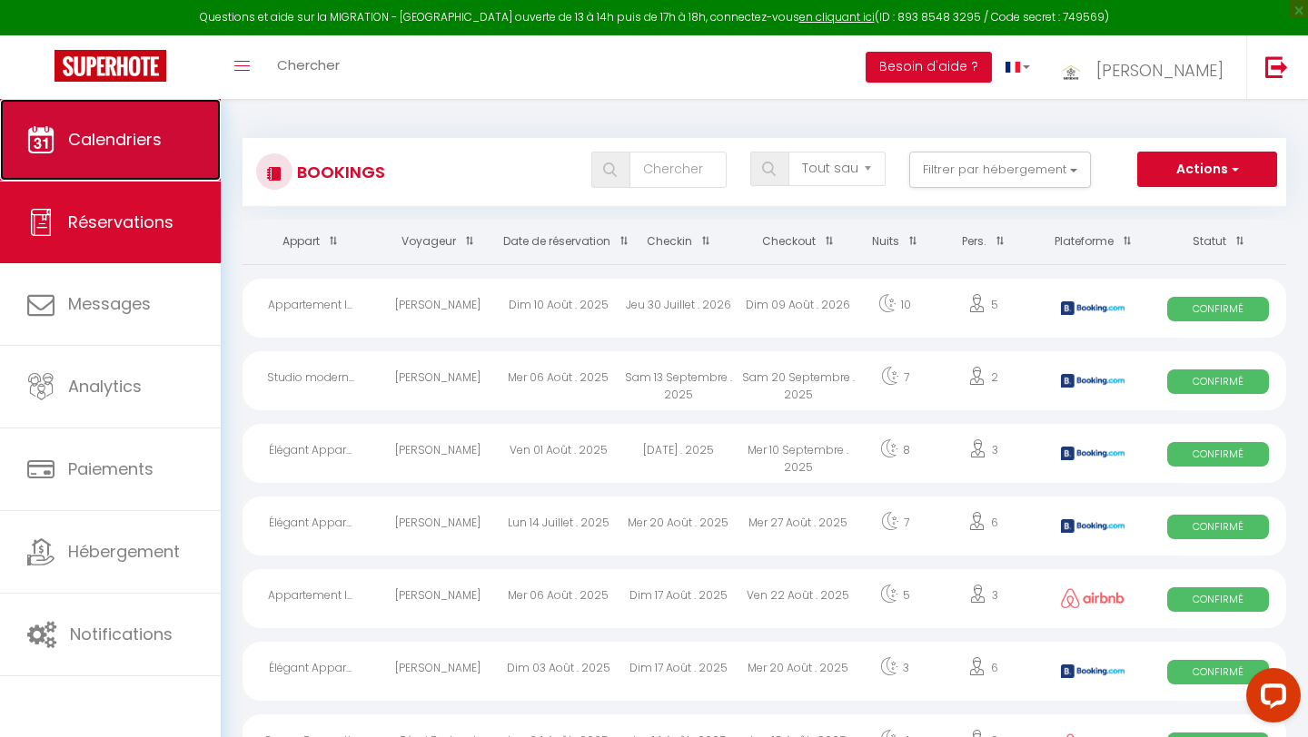
click at [145, 152] on link "Calendriers" at bounding box center [110, 140] width 221 height 82
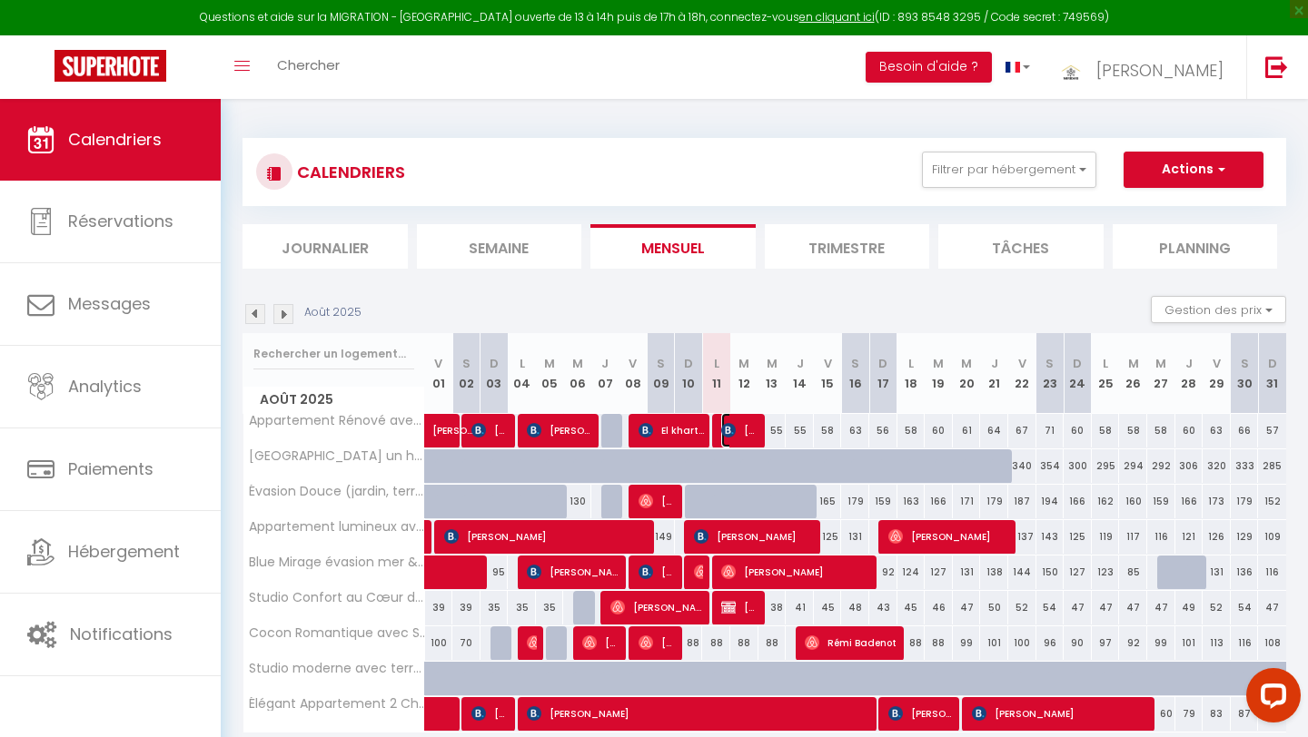
click at [742, 430] on span "[PERSON_NAME]" at bounding box center [739, 430] width 37 height 35
select select "OK"
select select "KO"
select select "0"
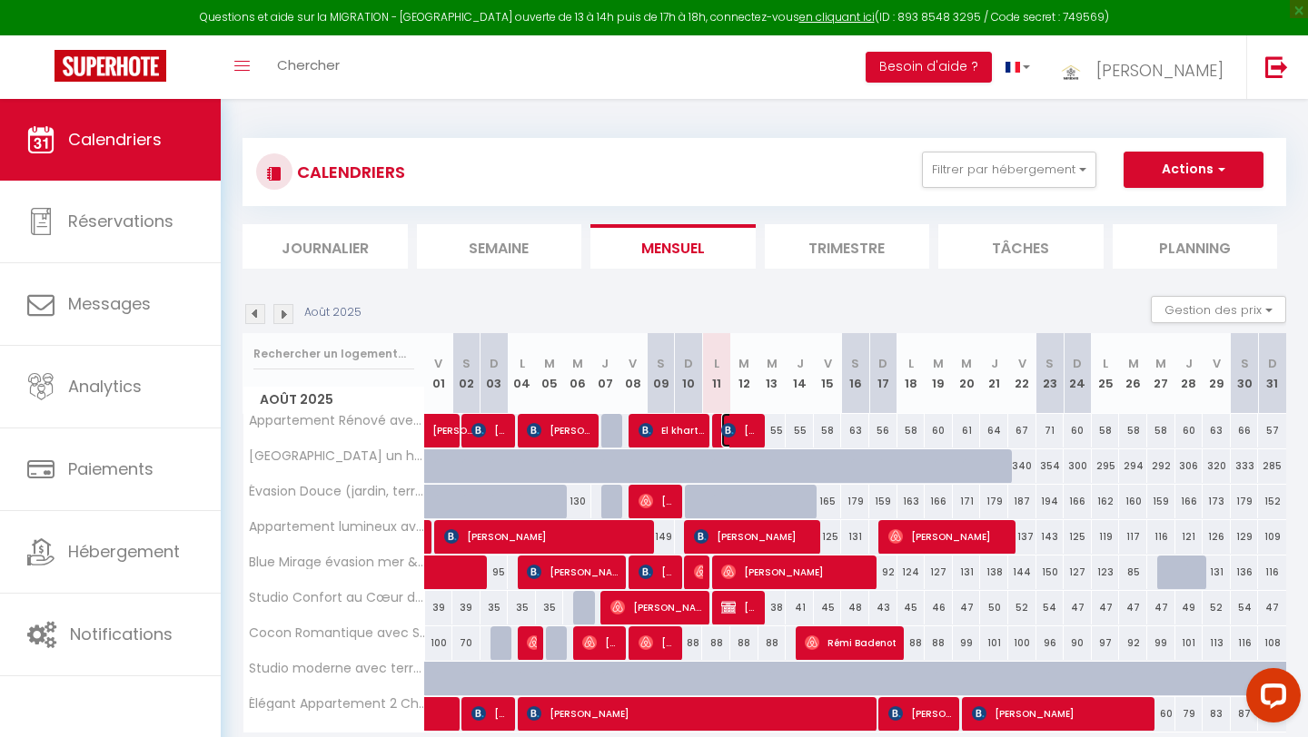
select select "1"
select select
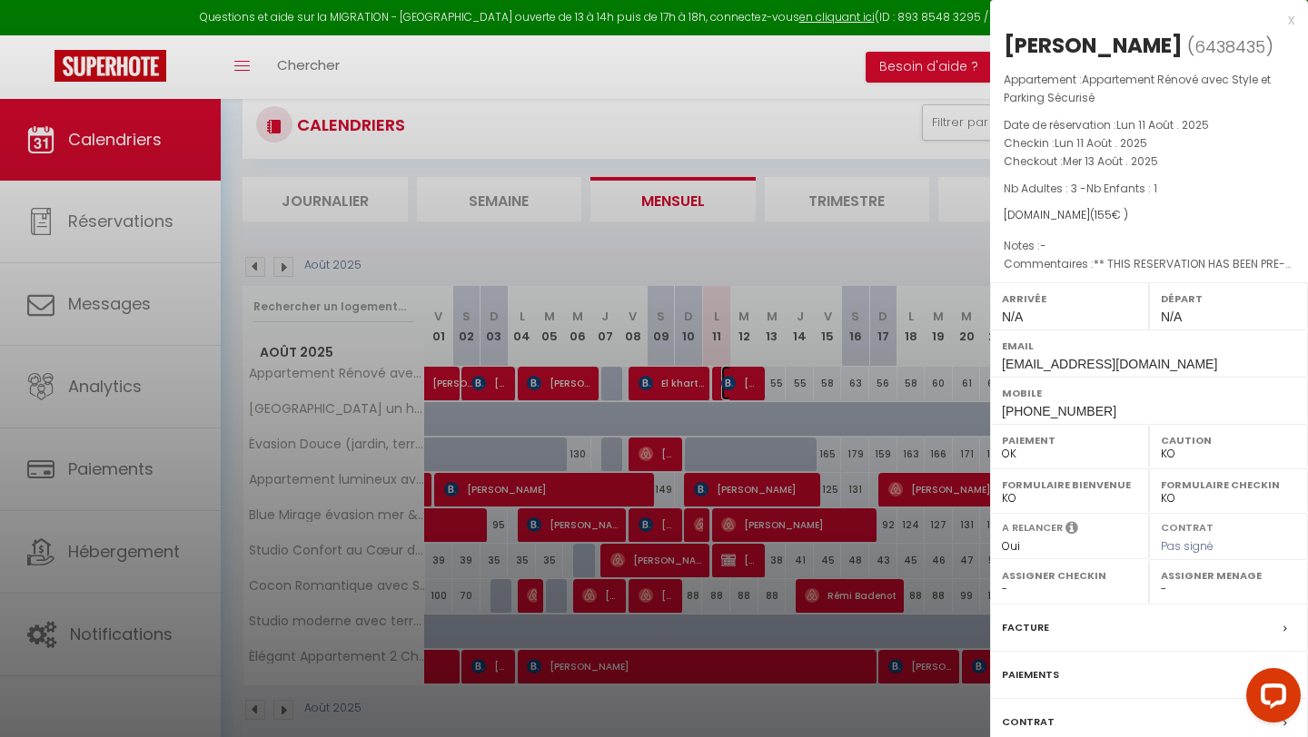
scroll to position [99, 0]
